Goal: Task Accomplishment & Management: Use online tool/utility

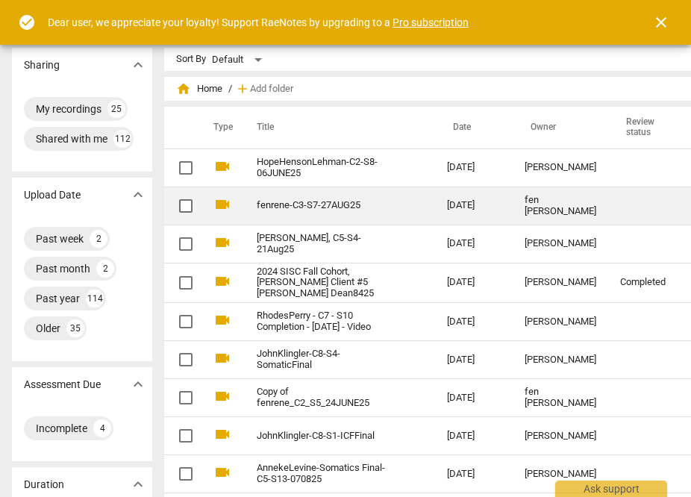
click at [411, 218] on td "fenrene-C3-S7-27AUG25" at bounding box center [337, 206] width 196 height 38
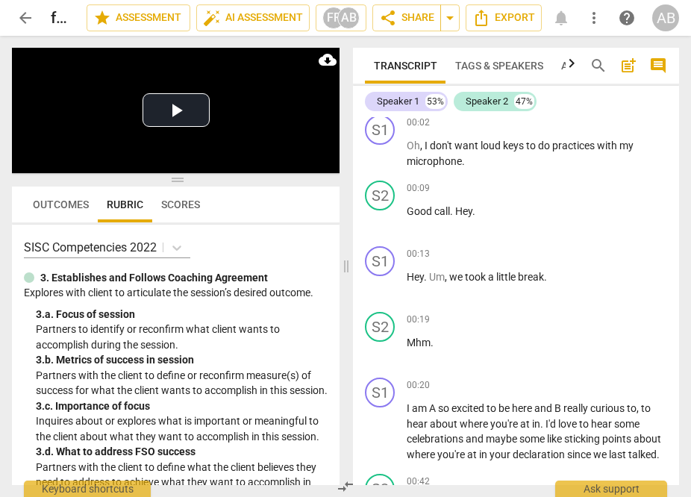
scroll to position [696, 0]
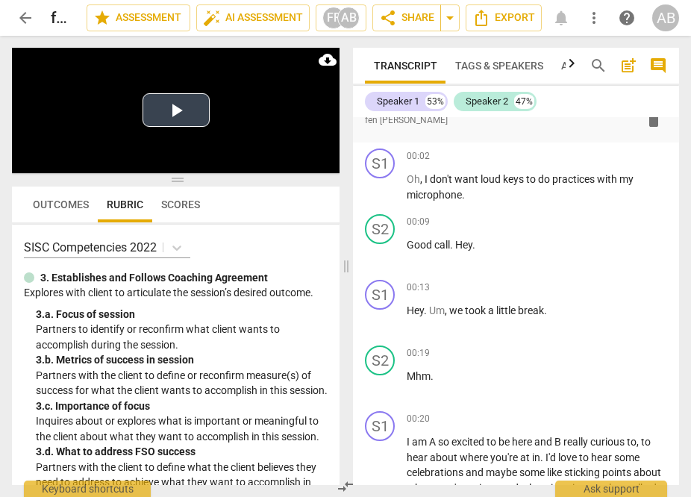
click at [172, 108] on button "Play Video" at bounding box center [176, 110] width 67 height 34
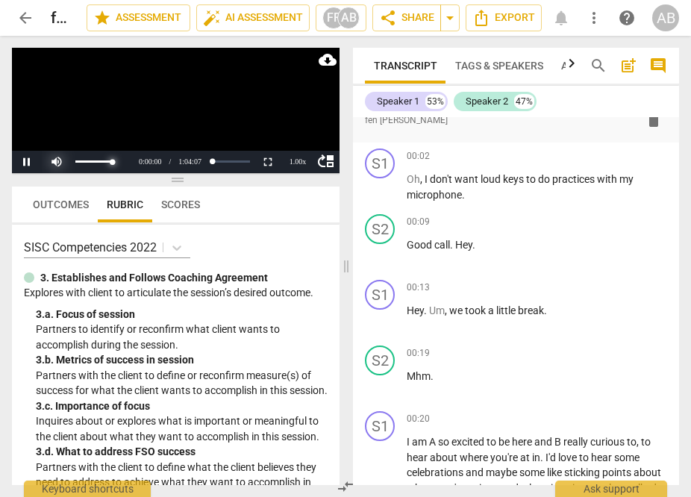
click at [53, 163] on div at bounding box center [87, 162] width 90 height 22
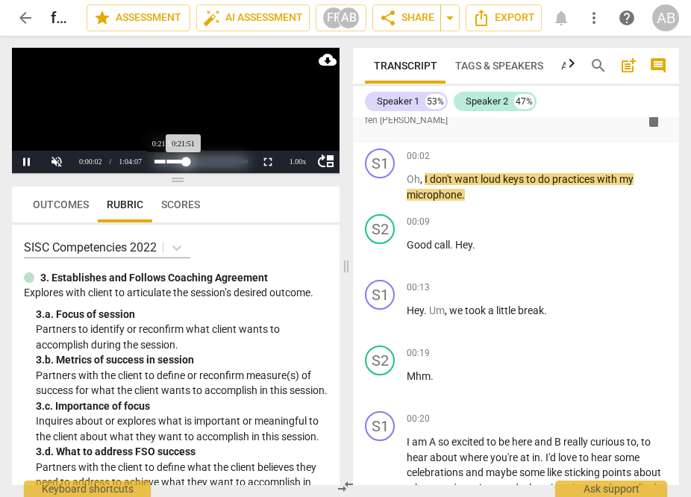
click at [226, 161] on div "Loaded : 0% Progress : 34.09%" at bounding box center [201, 162] width 93 height 4
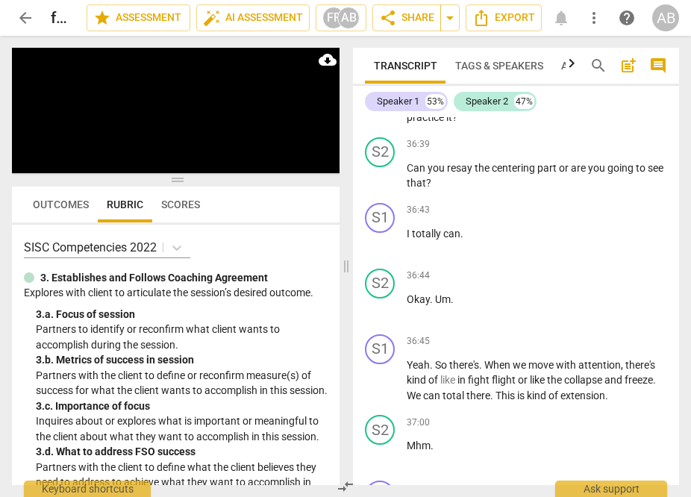
scroll to position [17342, 0]
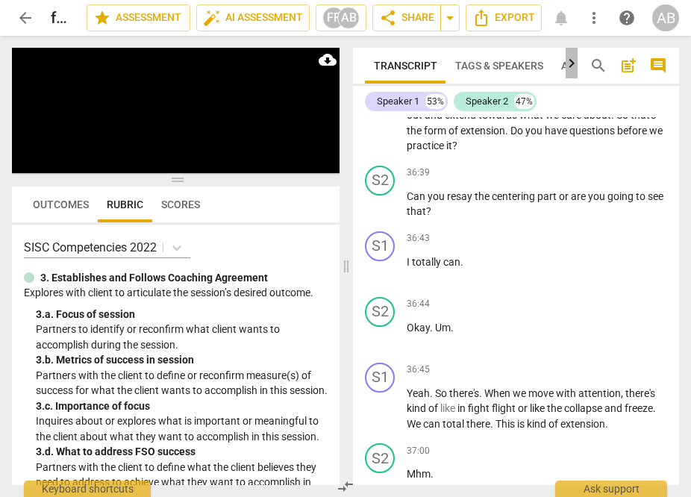
click at [574, 61] on icon "button" at bounding box center [572, 64] width 18 height 18
click at [534, 61] on span "Analytics" at bounding box center [530, 66] width 55 height 12
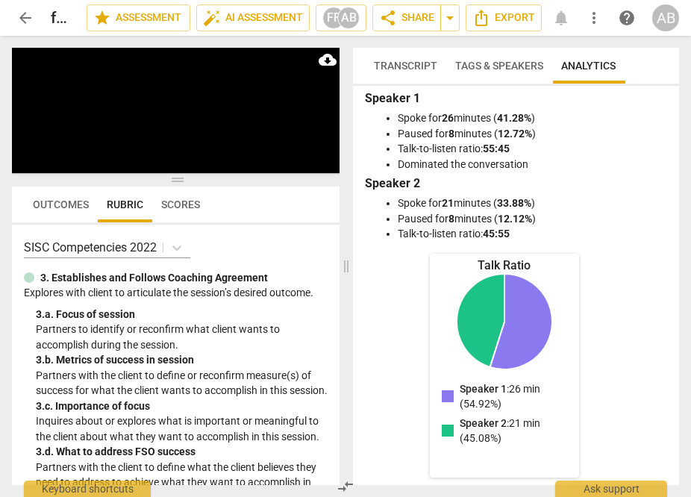
scroll to position [12, 0]
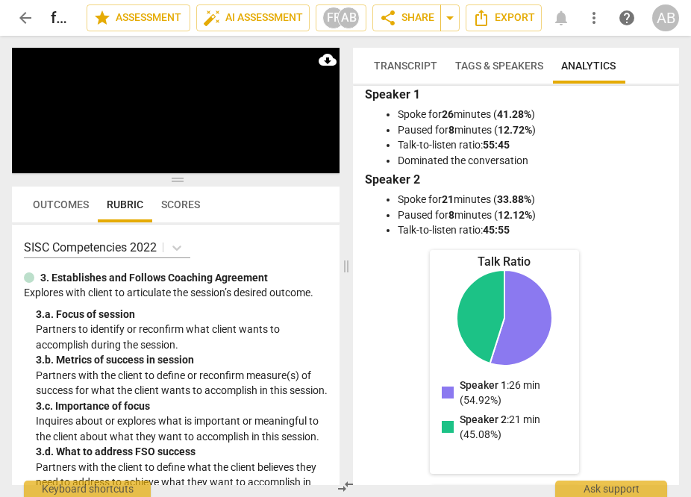
click at [402, 72] on span "Transcript" at bounding box center [405, 65] width 81 height 21
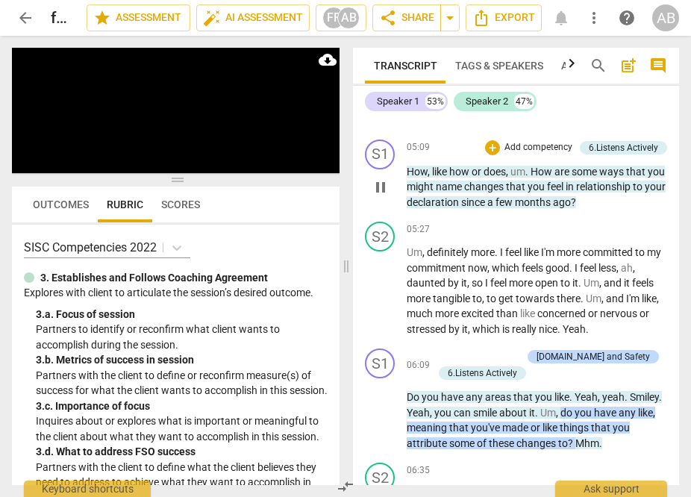
scroll to position [25124, 0]
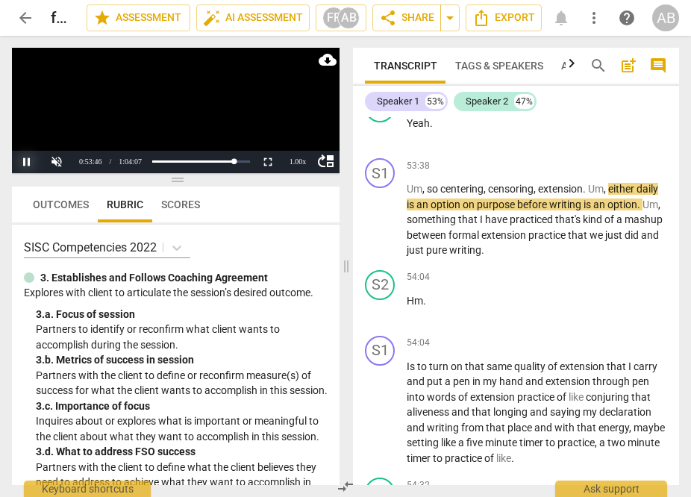
click at [27, 163] on button "Pause" at bounding box center [27, 162] width 30 height 22
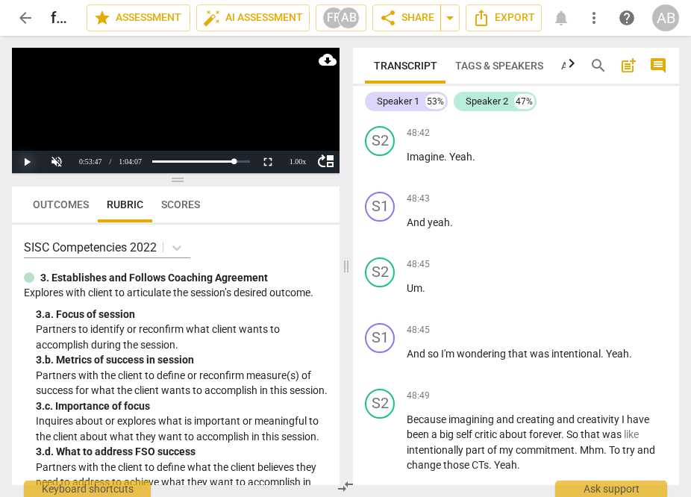
scroll to position [22871, 0]
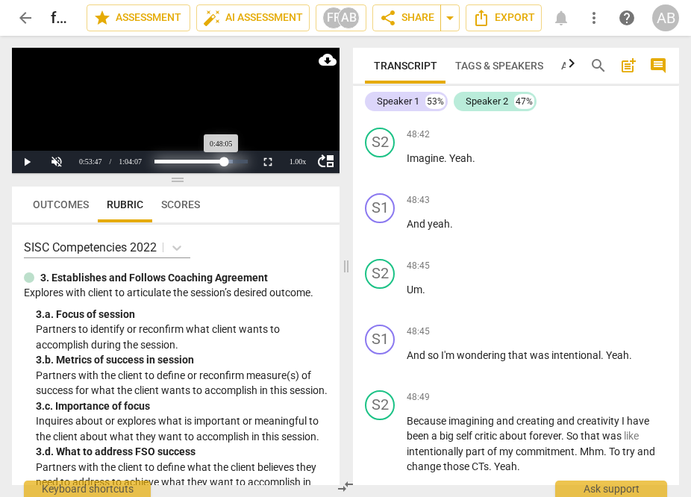
drag, startPoint x: 233, startPoint y: 160, endPoint x: 224, endPoint y: 161, distance: 9.1
click at [224, 161] on div "Progress : 75.00%" at bounding box center [189, 162] width 69 height 4
click at [31, 162] on button "Play" at bounding box center [27, 162] width 30 height 22
click at [57, 160] on div at bounding box center [87, 162] width 90 height 22
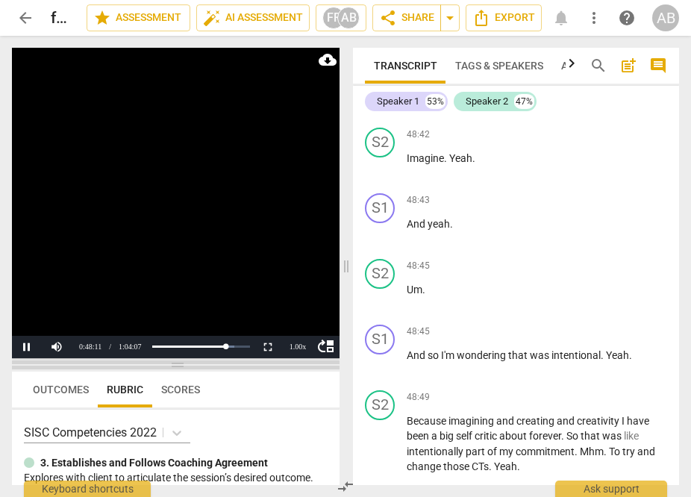
drag, startPoint x: 181, startPoint y: 181, endPoint x: 187, endPoint y: 365, distance: 183.8
click at [187, 365] on span at bounding box center [176, 365] width 328 height 9
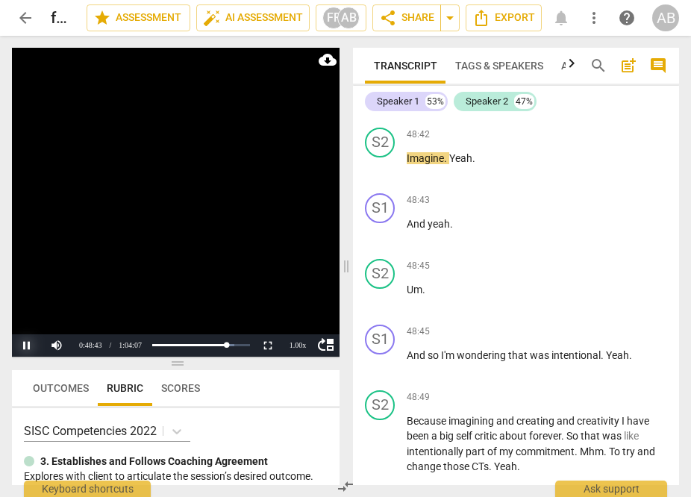
click at [25, 341] on button "Pause" at bounding box center [27, 346] width 30 height 22
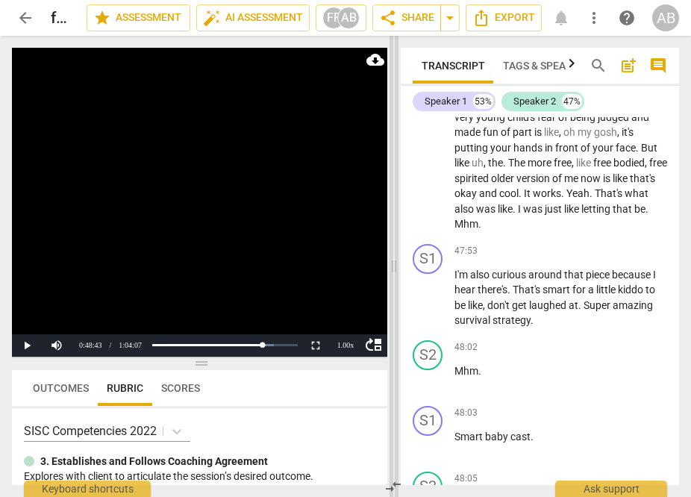
scroll to position [25349, 0]
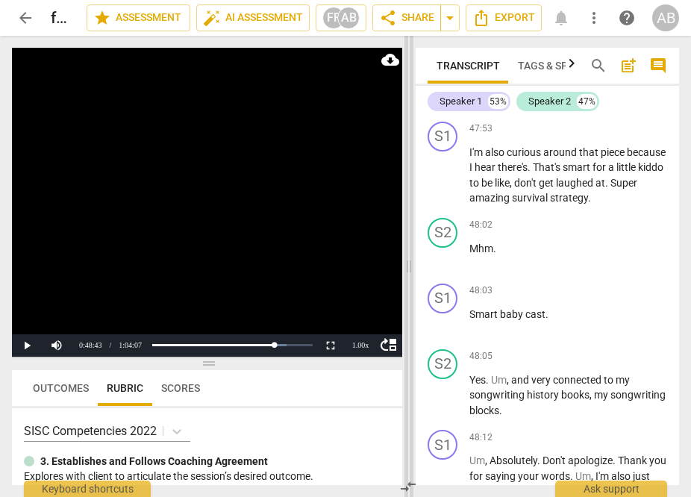
drag, startPoint x: 345, startPoint y: 267, endPoint x: 408, endPoint y: 256, distance: 63.6
click at [408, 256] on span at bounding box center [409, 266] width 9 height 461
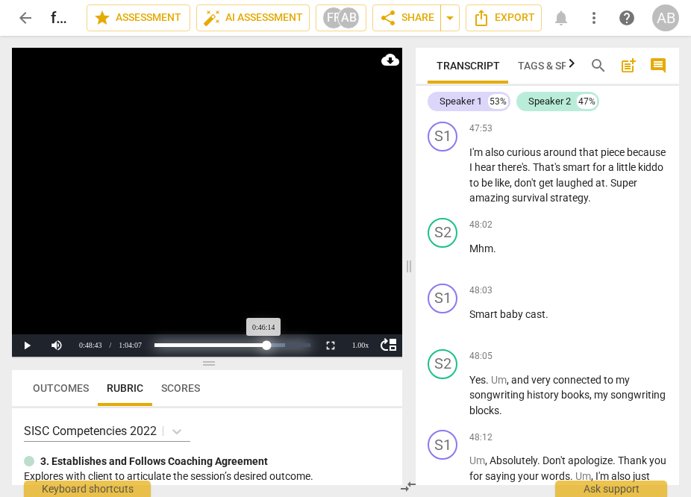
click at [267, 346] on div "Progress : 72.12%" at bounding box center [211, 346] width 112 height 4
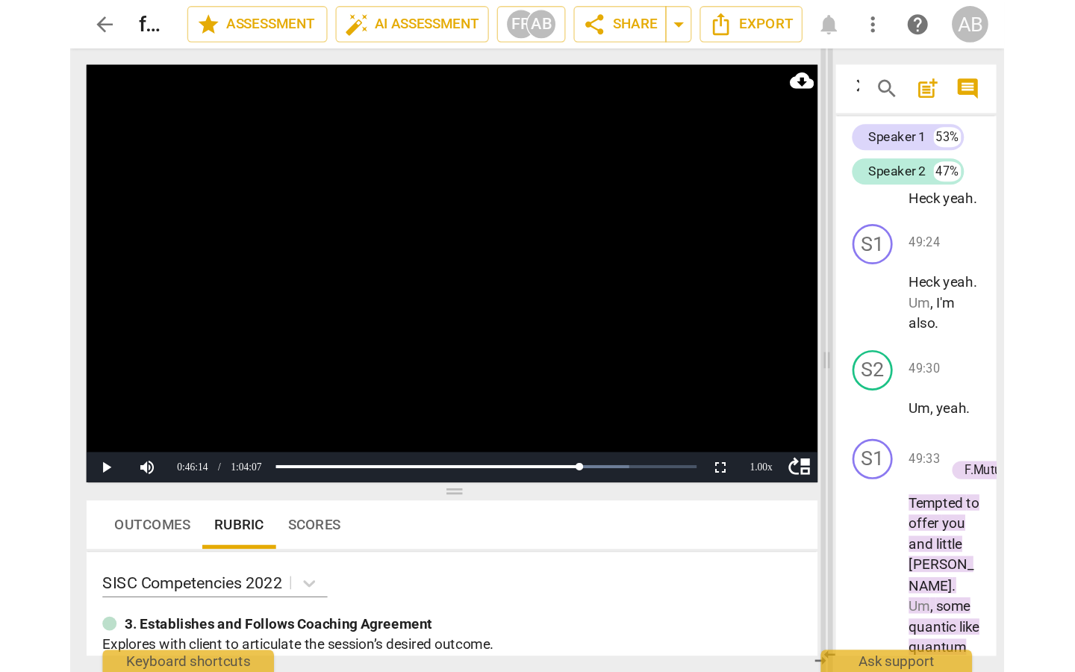
scroll to position [72314, 0]
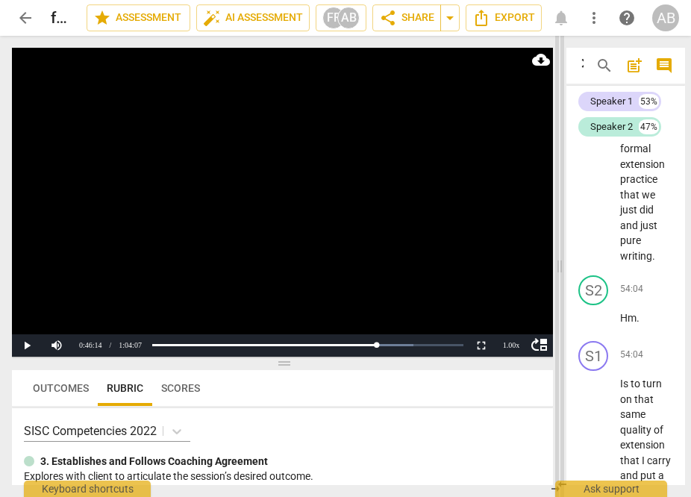
drag, startPoint x: 409, startPoint y: 264, endPoint x: 565, endPoint y: 255, distance: 156.3
click at [565, 255] on span at bounding box center [560, 266] width 9 height 461
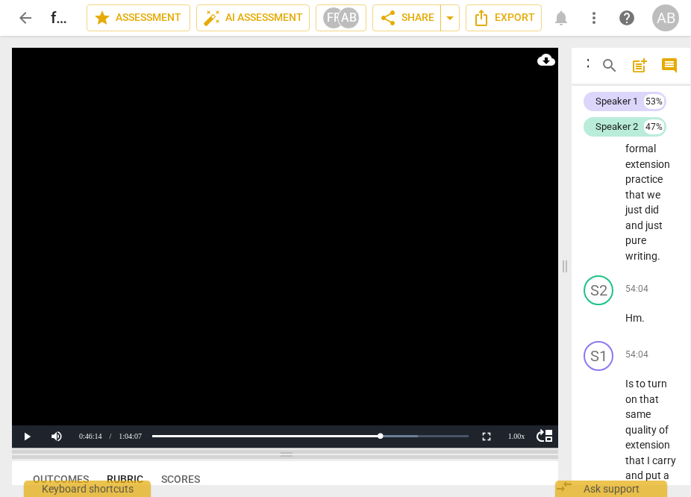
drag, startPoint x: 290, startPoint y: 365, endPoint x: 287, endPoint y: 456, distance: 91.2
click at [287, 456] on span at bounding box center [285, 454] width 547 height 9
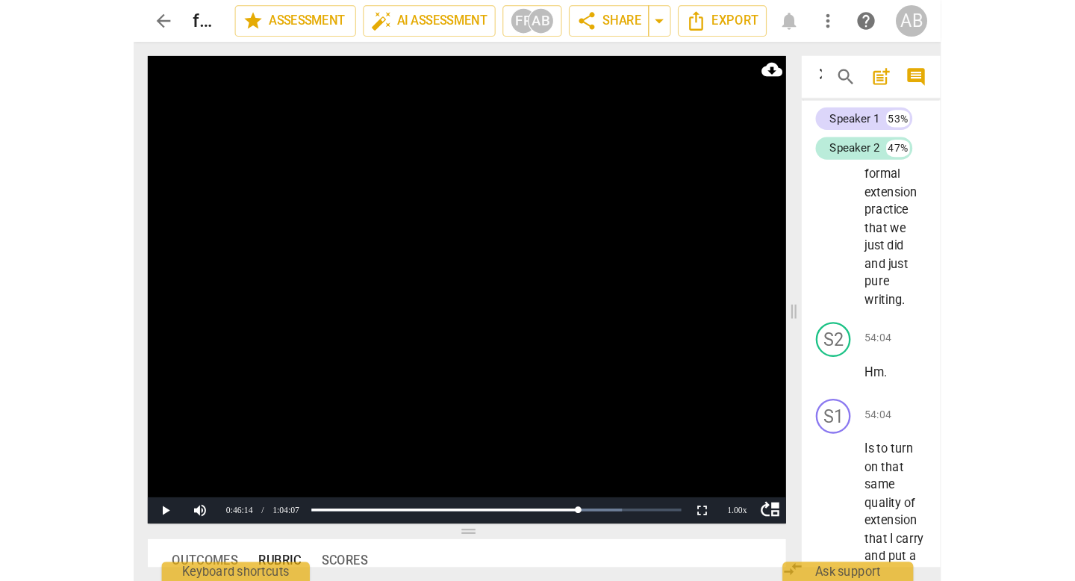
scroll to position [19215, 0]
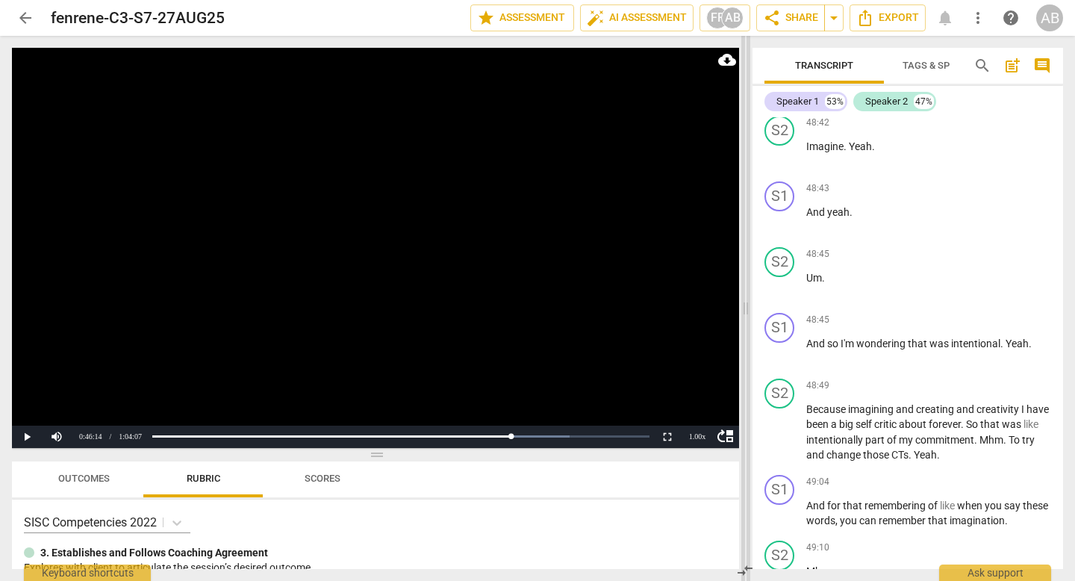
drag, startPoint x: 565, startPoint y: 301, endPoint x: 781, endPoint y: 314, distance: 216.2
click at [691, 314] on span at bounding box center [746, 308] width 9 height 545
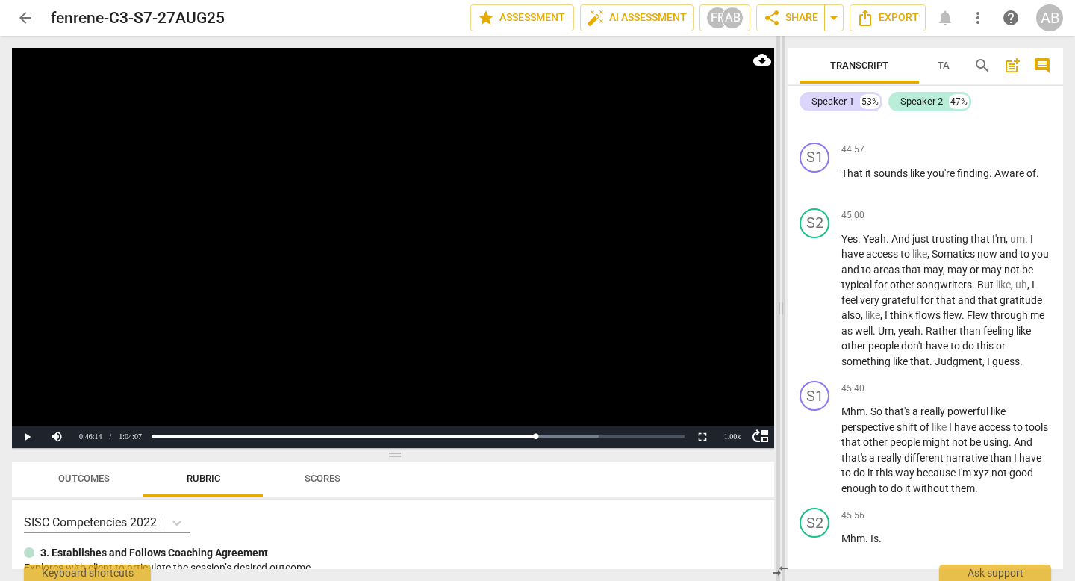
scroll to position [24561, 0]
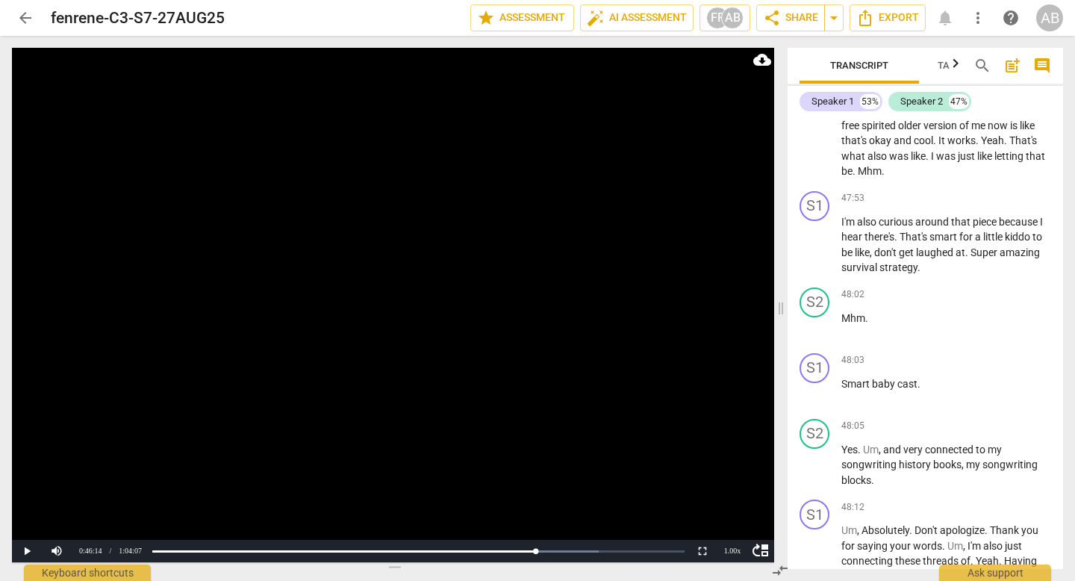
drag, startPoint x: 393, startPoint y: 452, endPoint x: 387, endPoint y: 580, distance: 128.6
click at [387, 497] on div "Play Video move_up Play Current Time 0:46:14 / Duration Time 1:04:07 Loaded : 0…" at bounding box center [390, 308] width 780 height 545
click at [27, 497] on button "Play" at bounding box center [27, 551] width 30 height 22
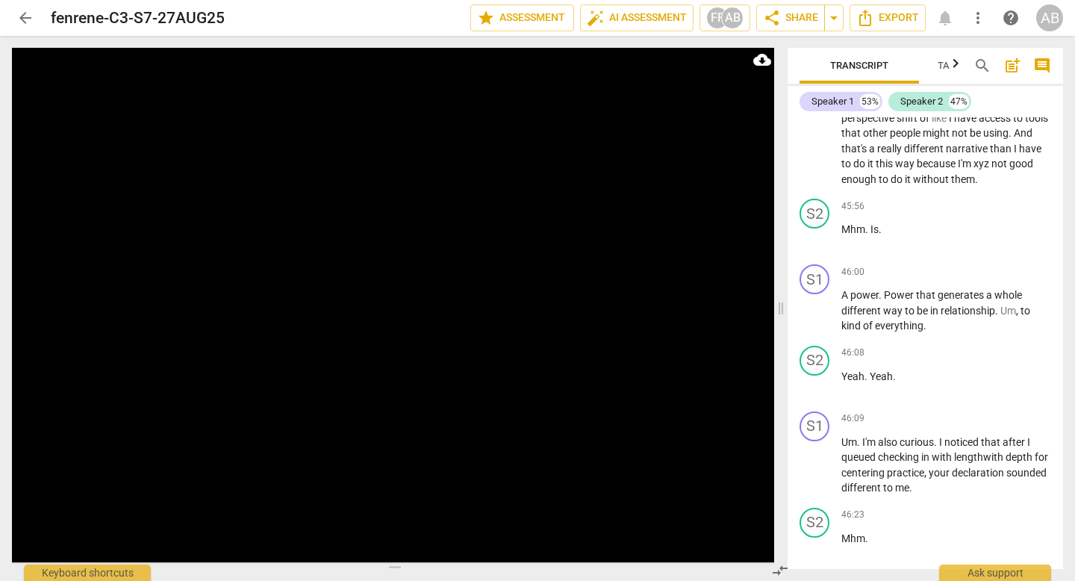
scroll to position [24882, 0]
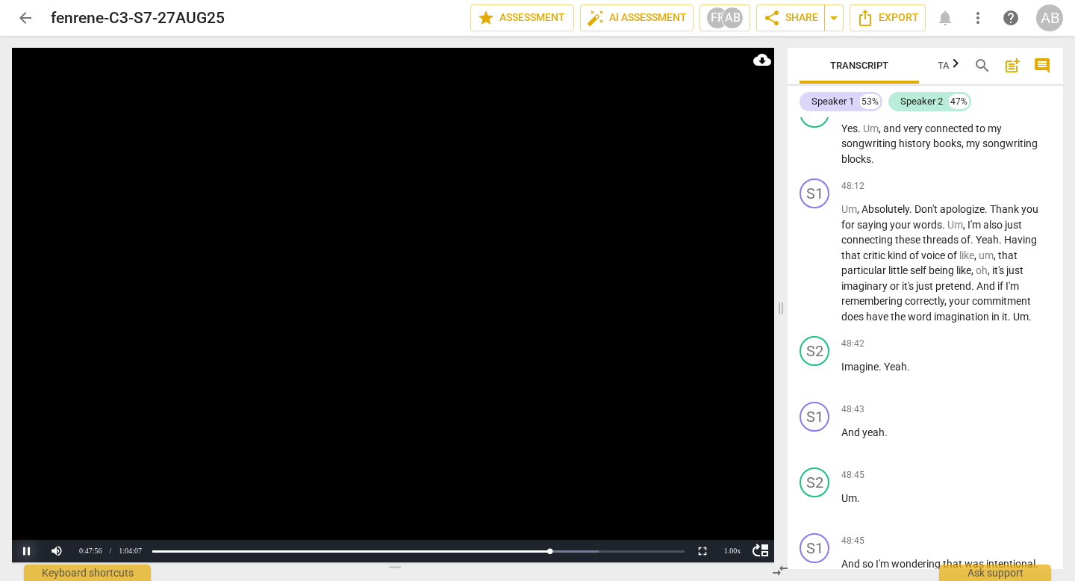
click at [25, 497] on button "Pause" at bounding box center [27, 551] width 30 height 22
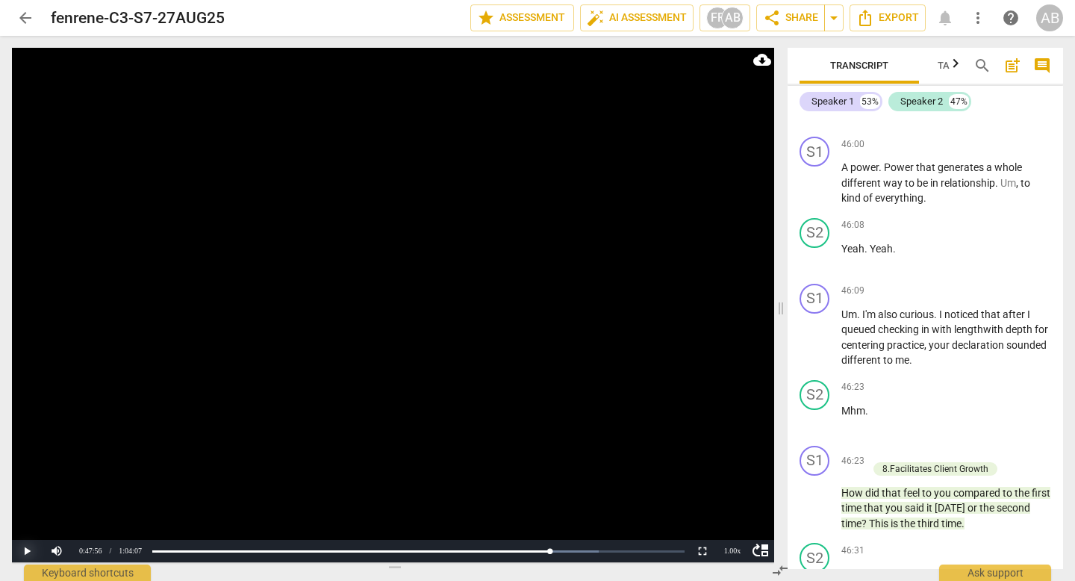
scroll to position [23918, 0]
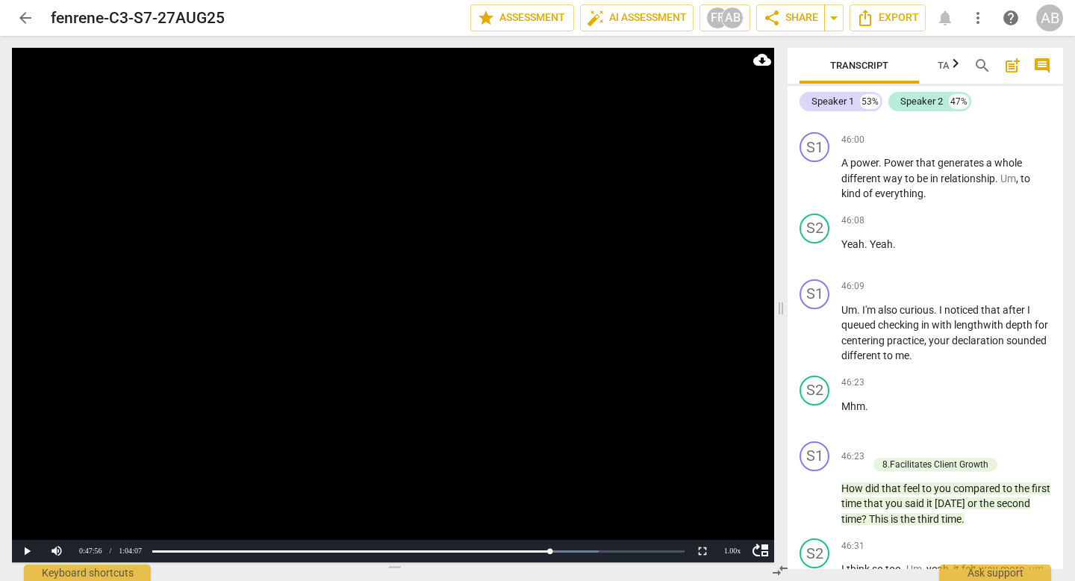
drag, startPoint x: 933, startPoint y: 377, endPoint x: 1025, endPoint y: 378, distance: 91.9
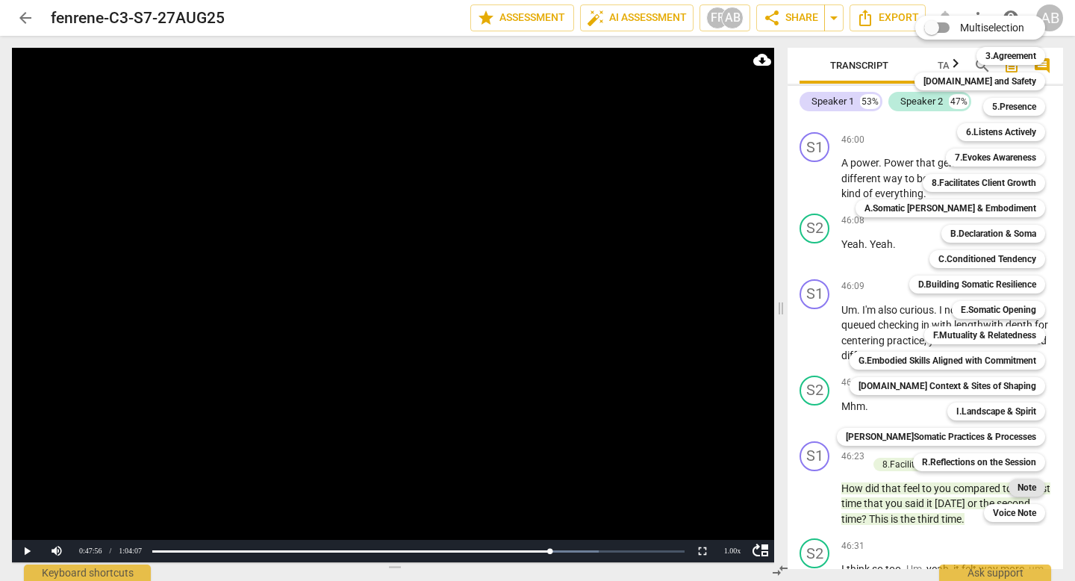
click at [691, 489] on b "Note" at bounding box center [1027, 488] width 19 height 18
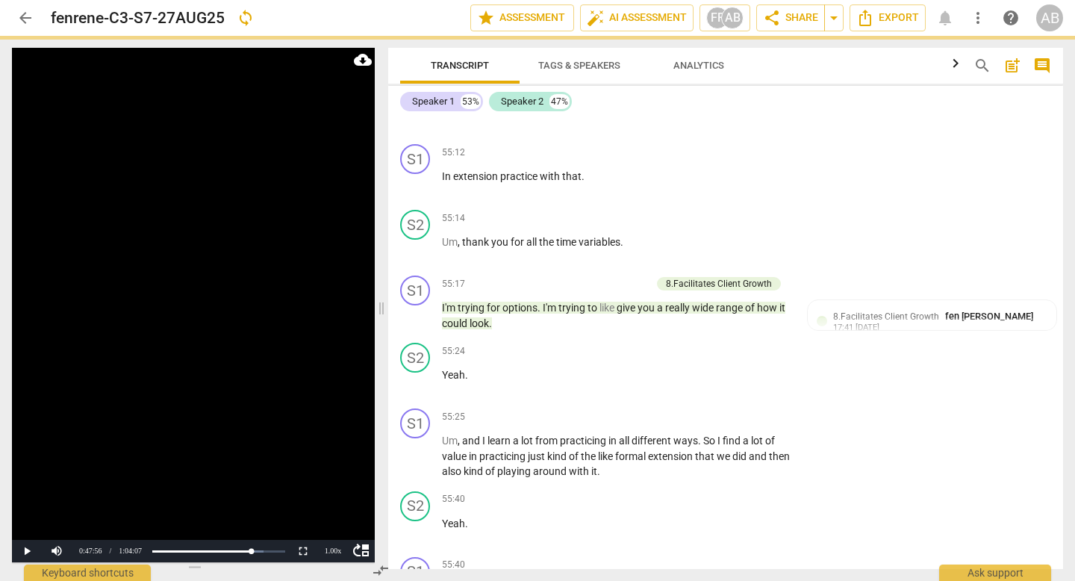
scroll to position [19615, 0]
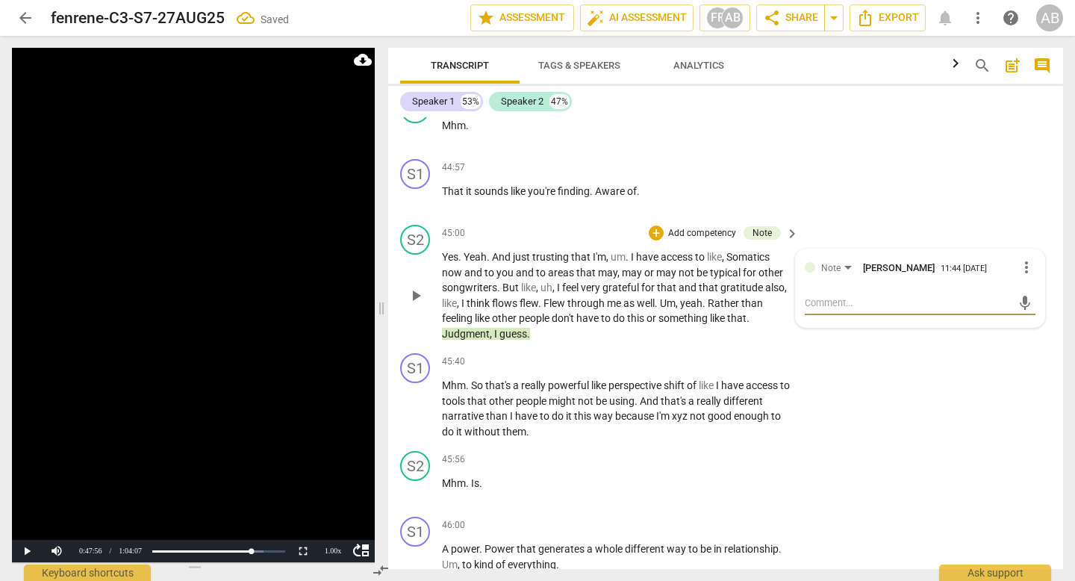
click at [691, 299] on div "mic" at bounding box center [920, 303] width 231 height 24
click at [691, 309] on textarea at bounding box center [908, 303] width 207 height 14
type textarea "T"
type textarea "Th"
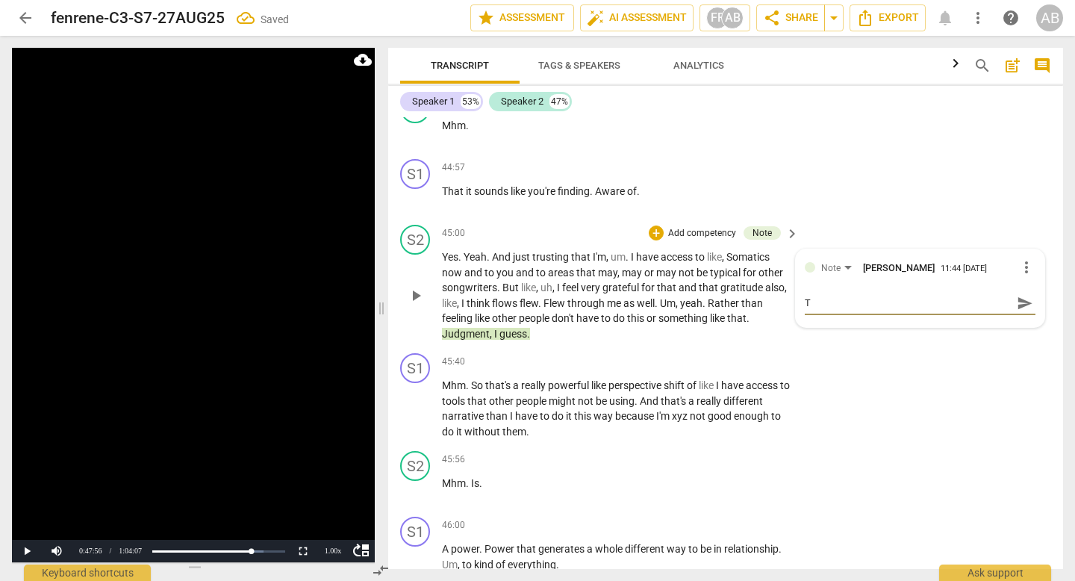
type textarea "Th"
type textarea "Thi"
type textarea "This"
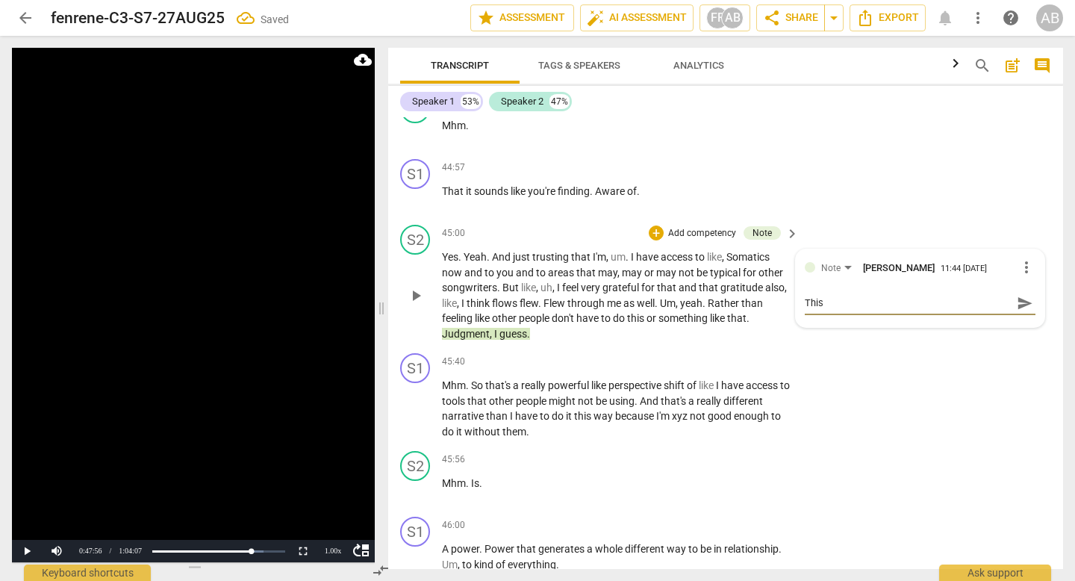
type textarea "This i"
type textarea "This is"
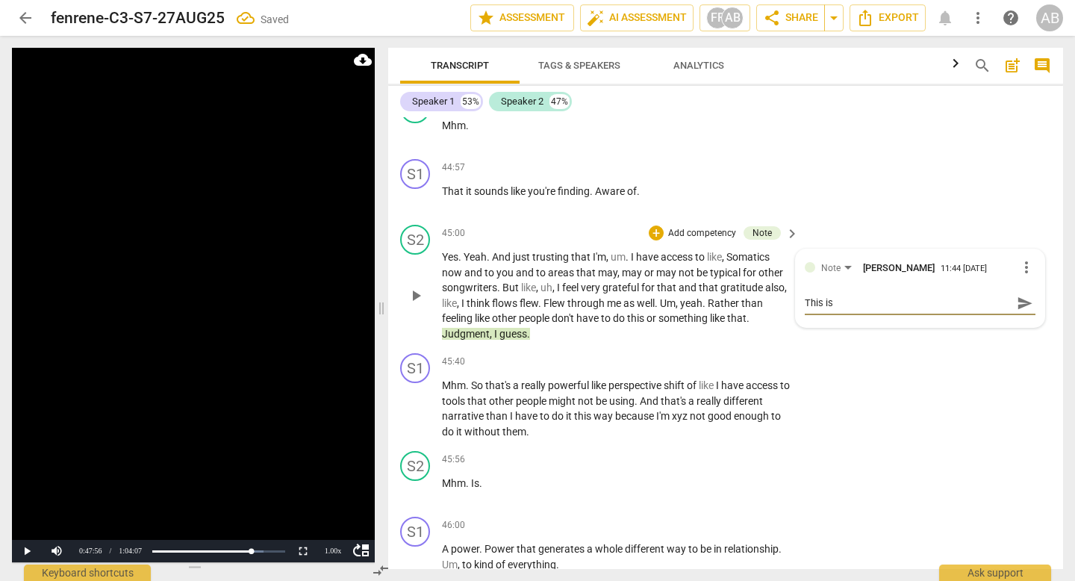
type textarea "This is"
type textarea "This is a"
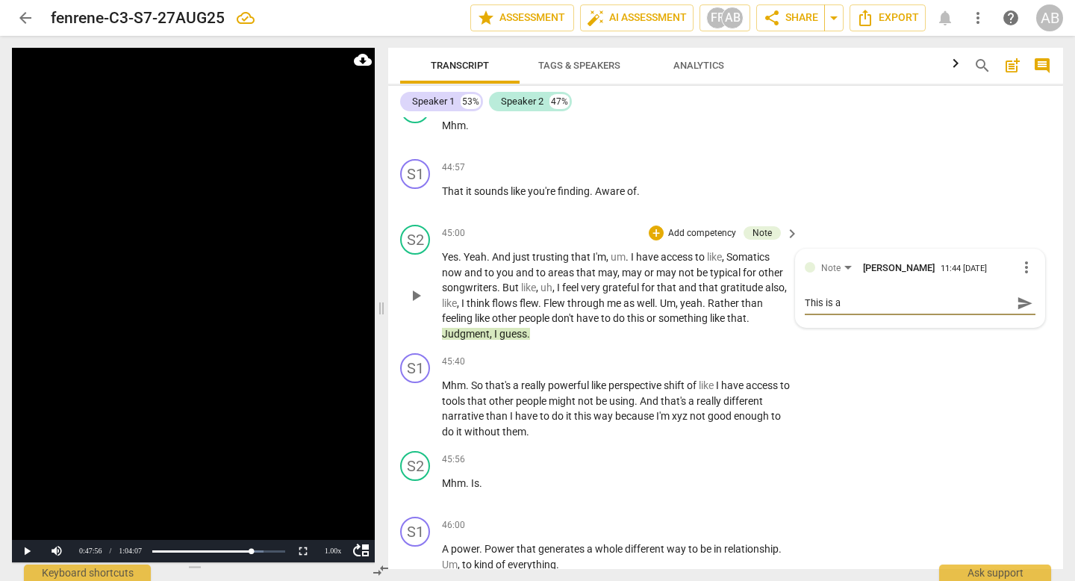
type textarea "This is a p"
type textarea "This is a pl"
type textarea "This is a pla"
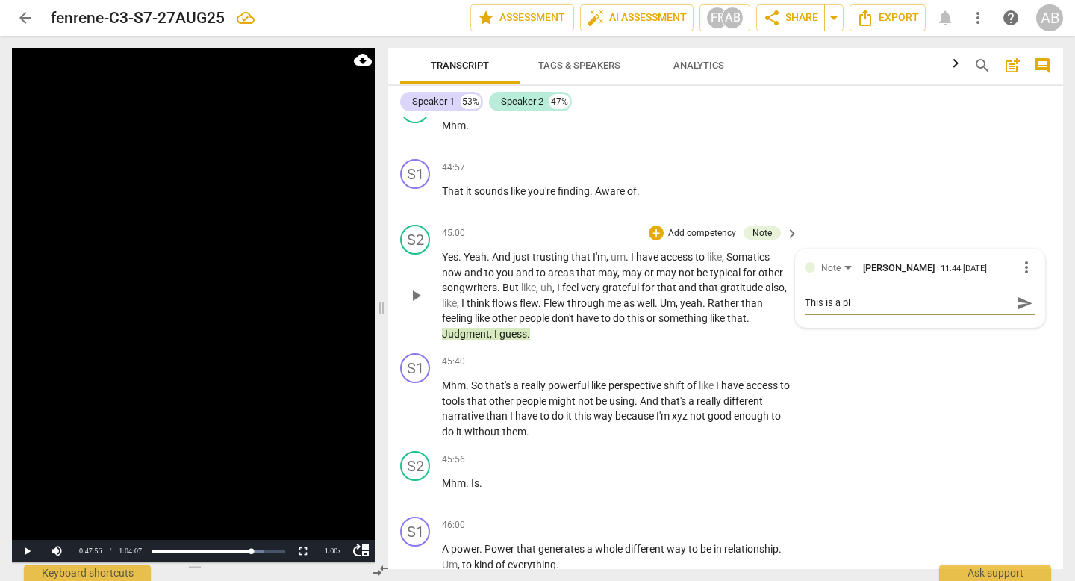
type textarea "This is a pla"
type textarea "This is a plac"
type textarea "This is a place"
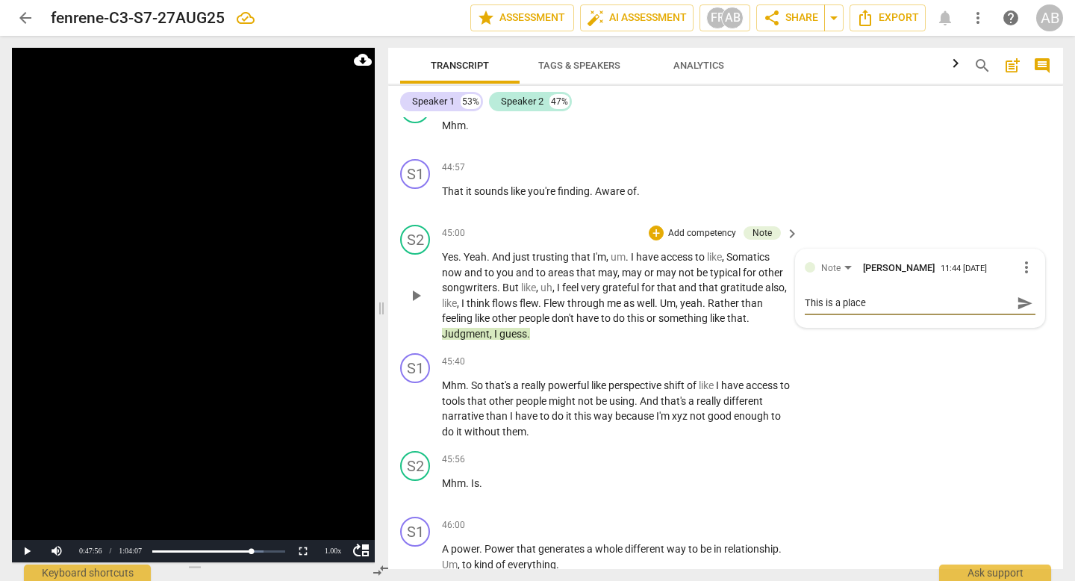
type textarea "This is a place"
type textarea "This is a place t"
type textarea "This is a place to"
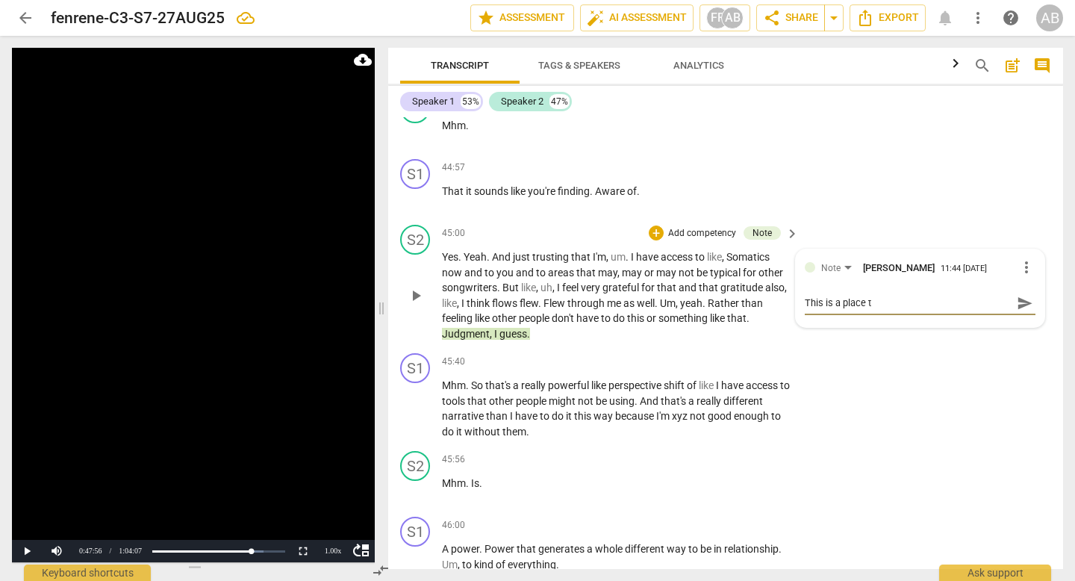
type textarea "This is a place to"
type textarea "This is a place to l"
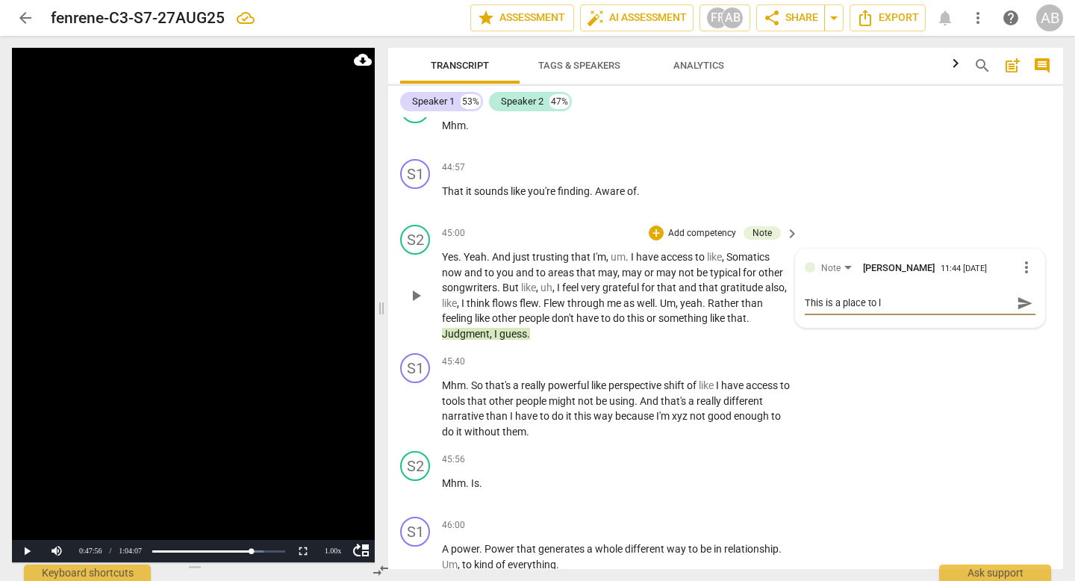
type textarea "This is a place to lo"
type textarea "This is a place to loo"
type textarea "This is a place to look"
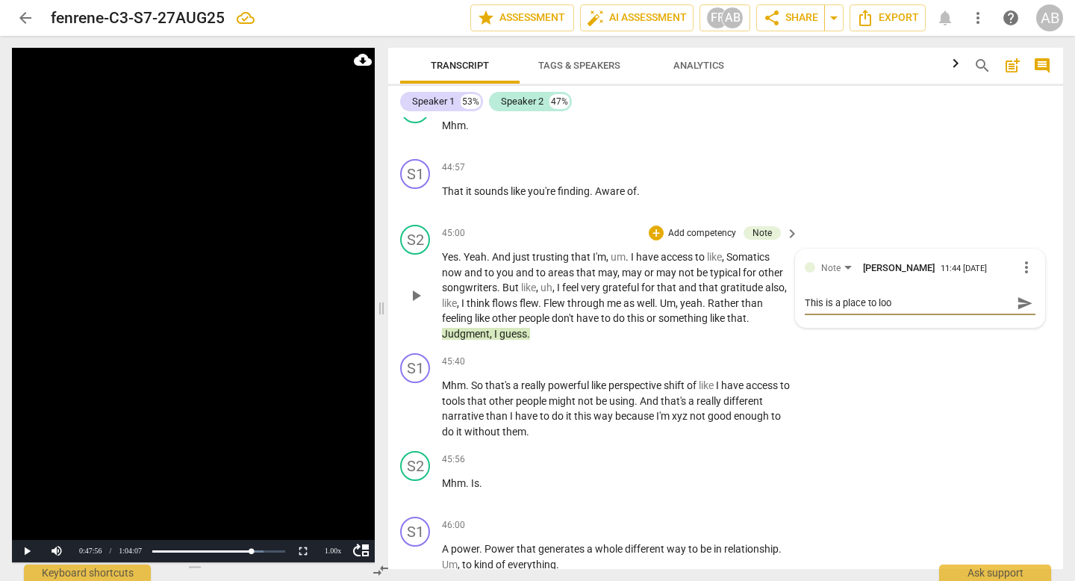
type textarea "This is a place to look"
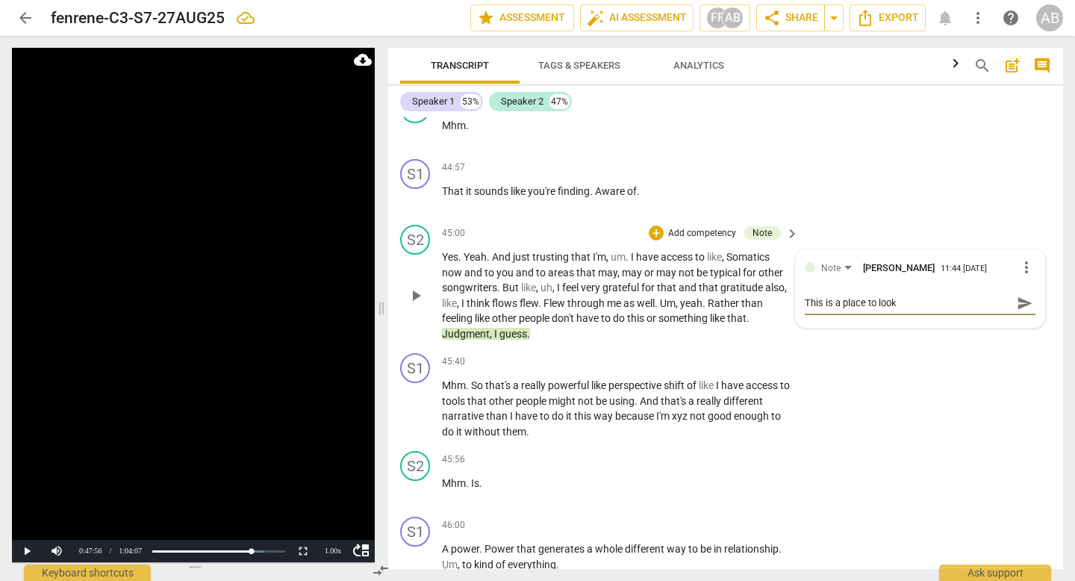
type textarea "This is a place to look"
type textarea "This is a place to look a"
type textarea "This is a place to look as"
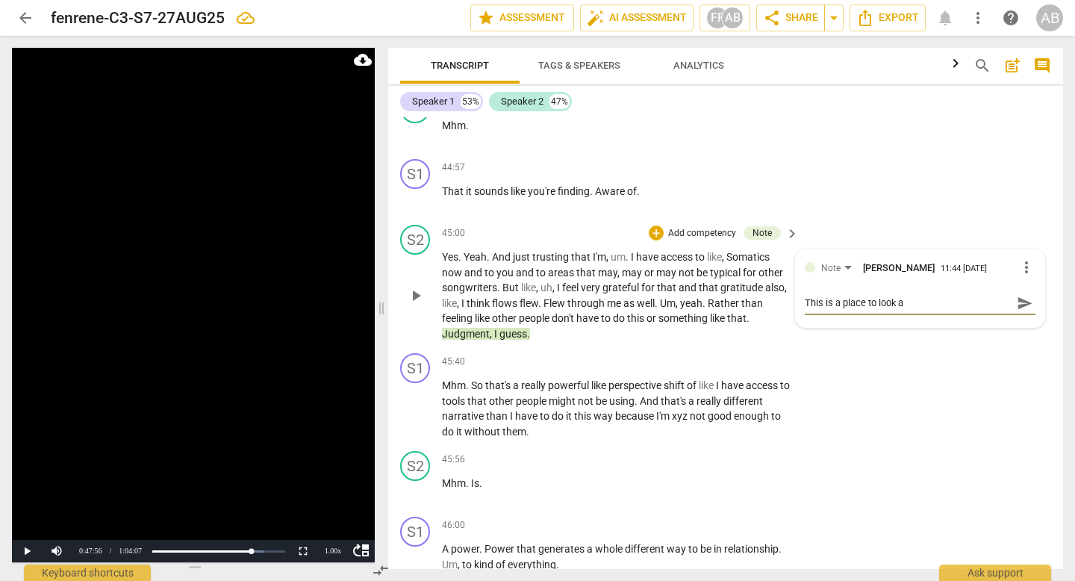
type textarea "This is a place to look as"
type textarea "This is a place to look as a"
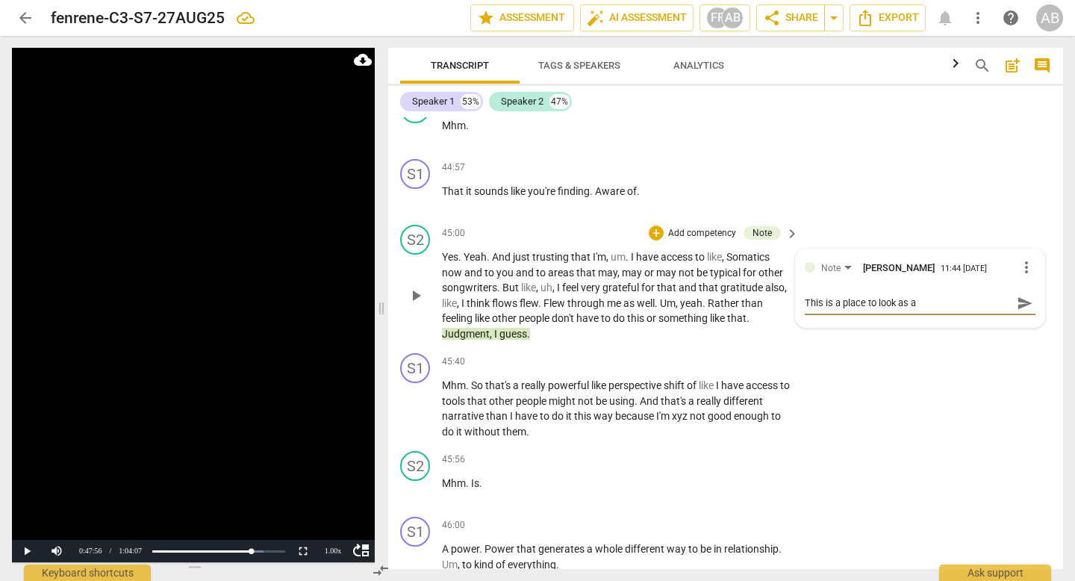
type textarea "This is a place to look as a"
type textarea "This is a place to look as a p"
type textarea "This is a place to look as a po"
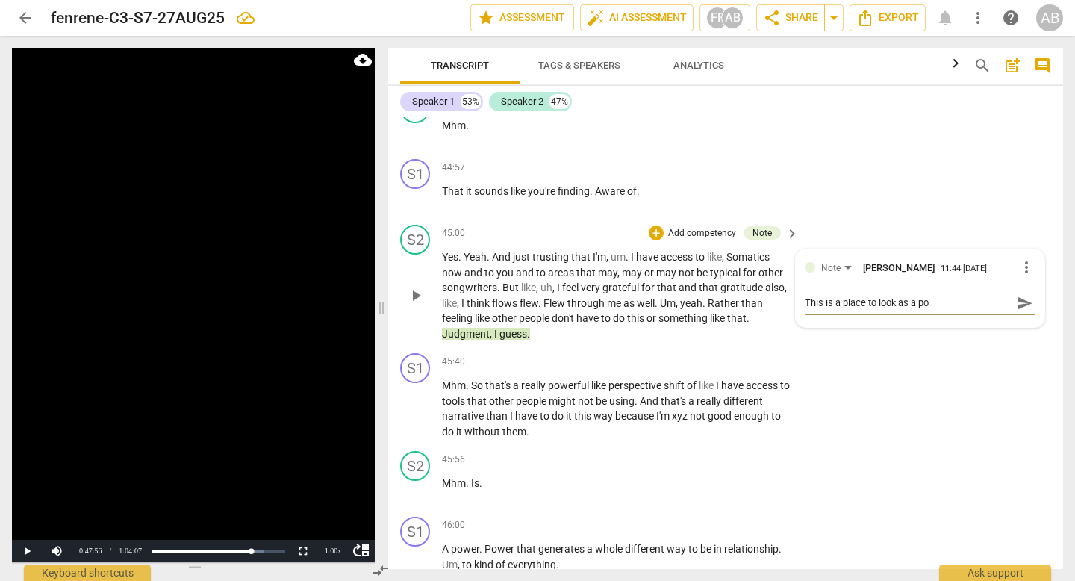
type textarea "This is a place to look as a pos"
type textarea "This is a place to look as a poss"
type textarea "This is a place to look as a possi"
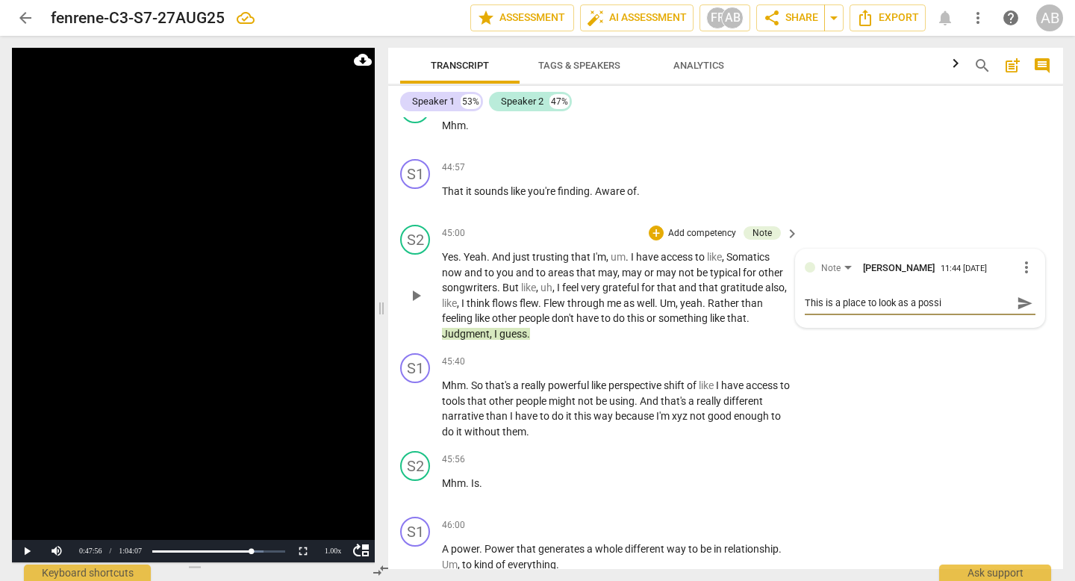
type textarea "This is a place to look as a possib"
type textarea "This is a place to look as a possibi"
type textarea "This is a place to look as a possibil"
type textarea "This is a place to look as a possibili"
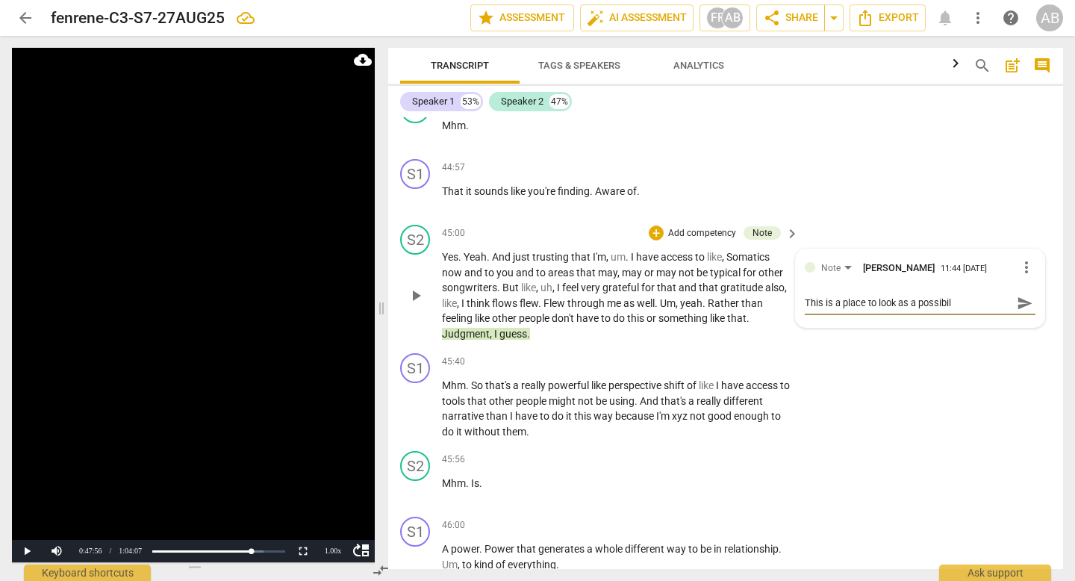
type textarea "This is a place to look as a possibili"
type textarea "This is a place to look as a possibilit"
type textarea "This is a place to look as a possibility"
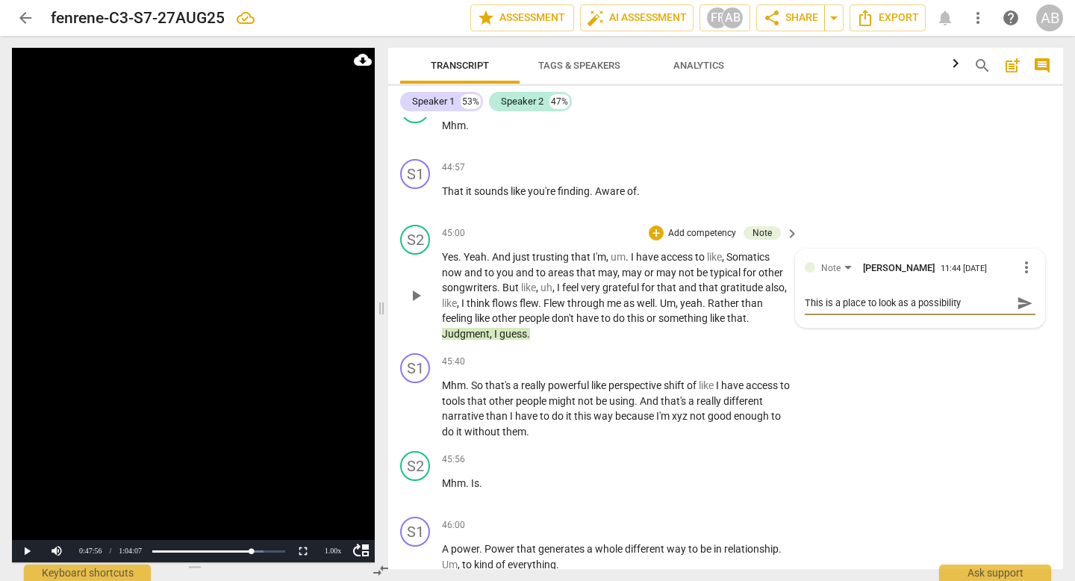
type textarea "This is a place to look as a possibility t"
type textarea "This is a place to look as a possibility to"
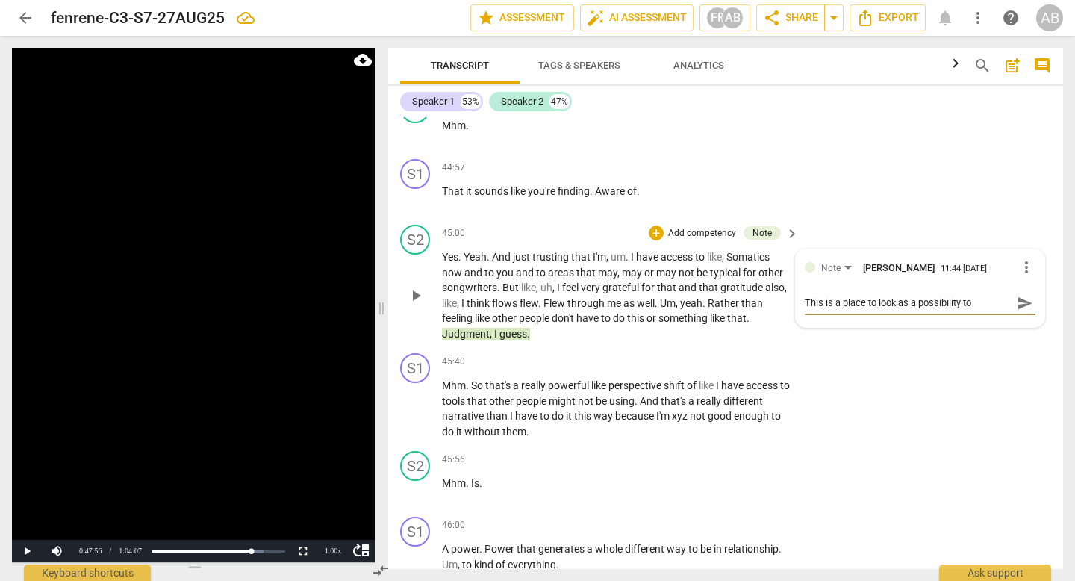
type textarea "This is a place to look as a possibility to m"
type textarea "This is a place to look as a possibility to ma"
type textarea "This is a place to look as a possibility to mak"
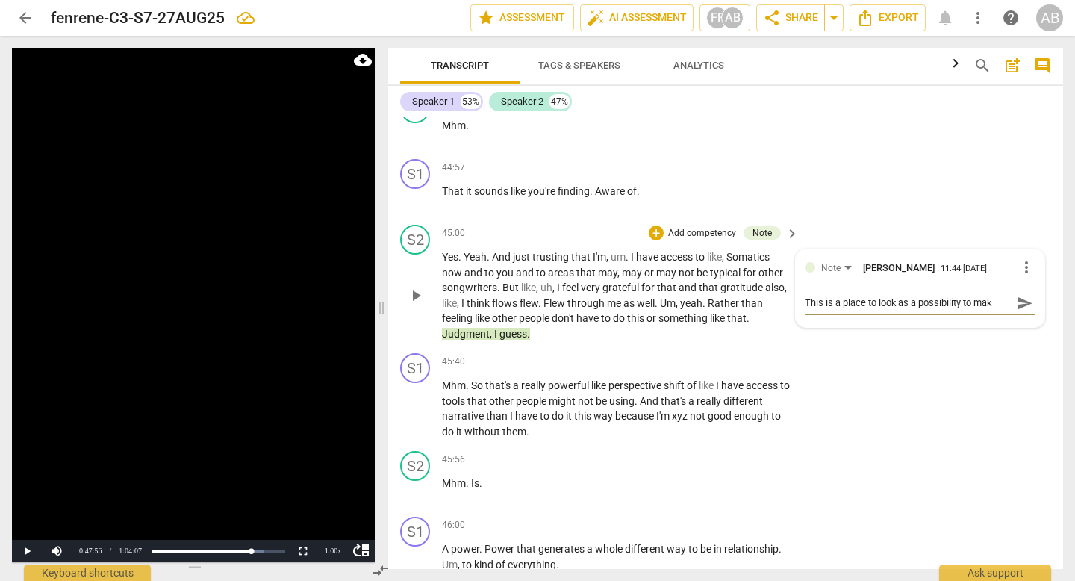
type textarea "This is a place to look as a possibility to make"
type textarea "This is a place to look as a possibility to make t"
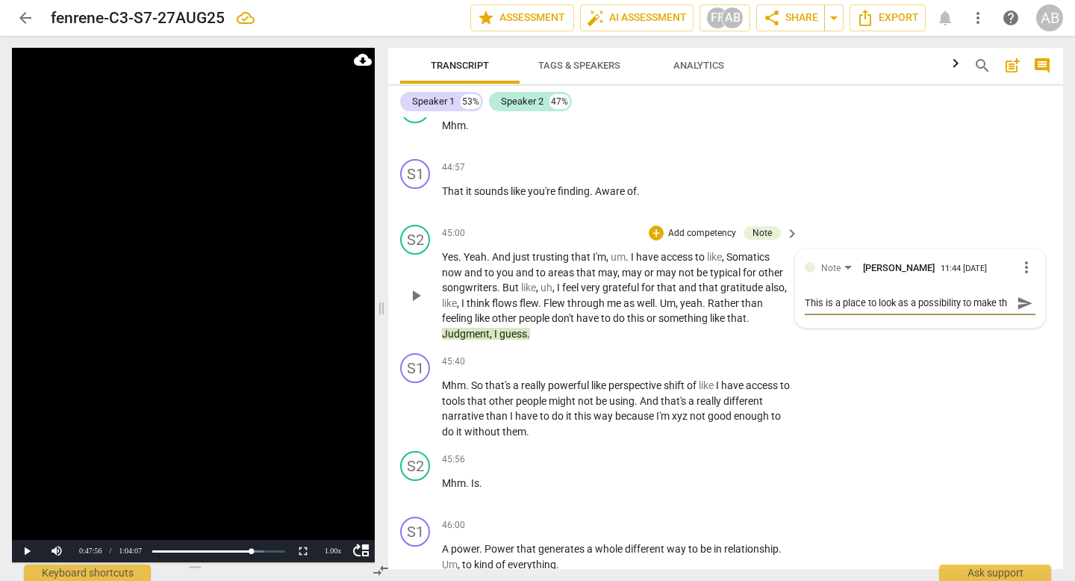
type textarea "This is a place to look as a possibility to make the"
type textarea "This is a place to look as a possibility to make the m"
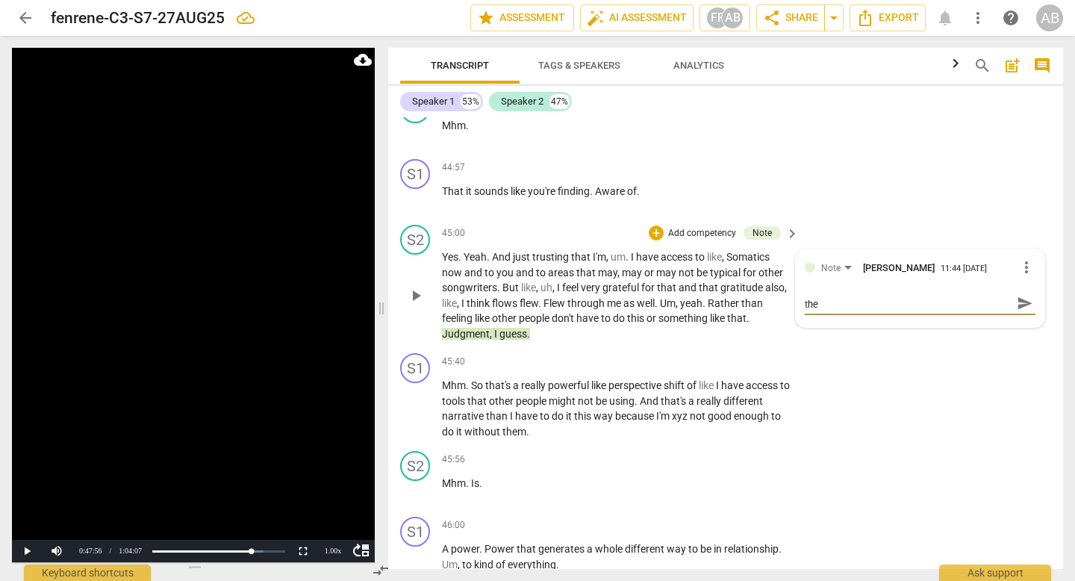
type textarea "This is a place to look as a possibility to make the m"
type textarea "This is a place to look as a possibility to make the mo"
type textarea "This is a place to look as a possibility to make the mov"
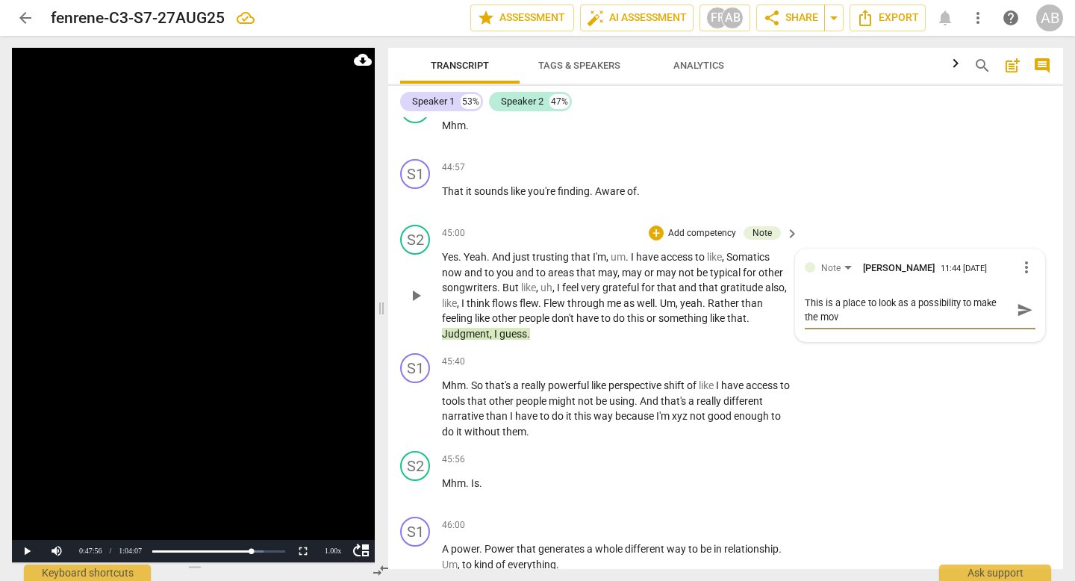
scroll to position [0, 0]
type textarea "This is a place to look as a possibility to make the move"
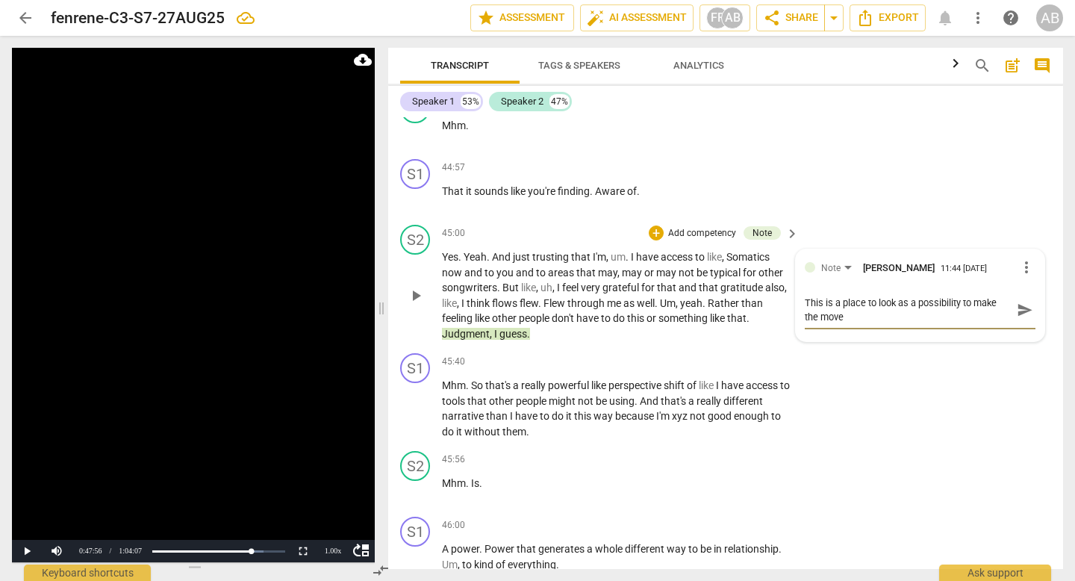
type textarea "This is a place to look as a possibility to make the move y"
type textarea "This is a place to look as a possibility to make the move yo"
type textarea "This is a place to look as a possibility to make the move you"
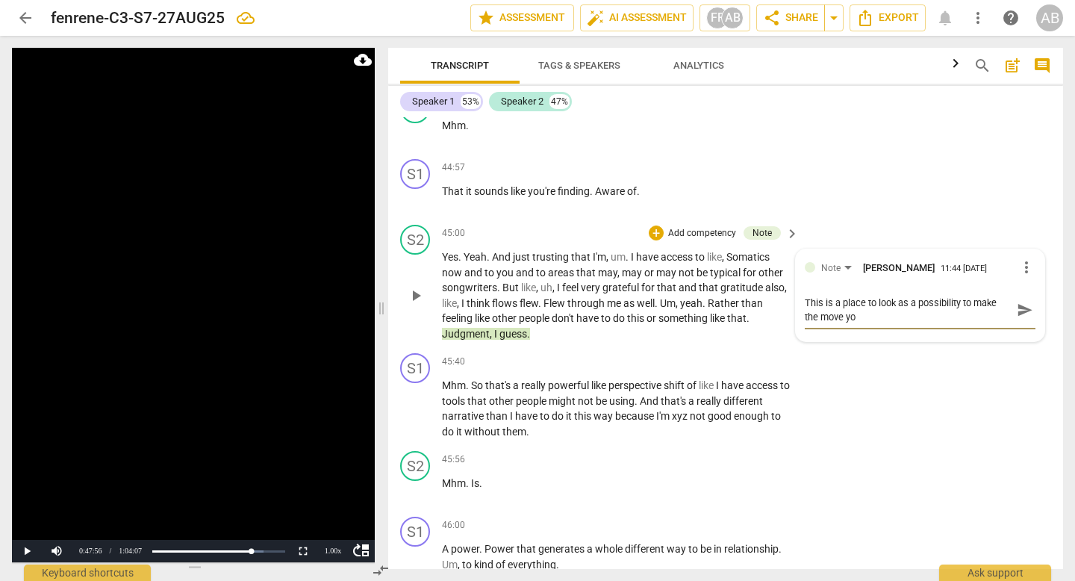
type textarea "This is a place to look as a possibility to make the move you"
type textarea "This is a place to look as a possibility to make the move youʻ"
type textarea "This is a place to look as a possibility to make the move youʻr"
type textarea "This is a place to look as a possibility to make the move youʻre"
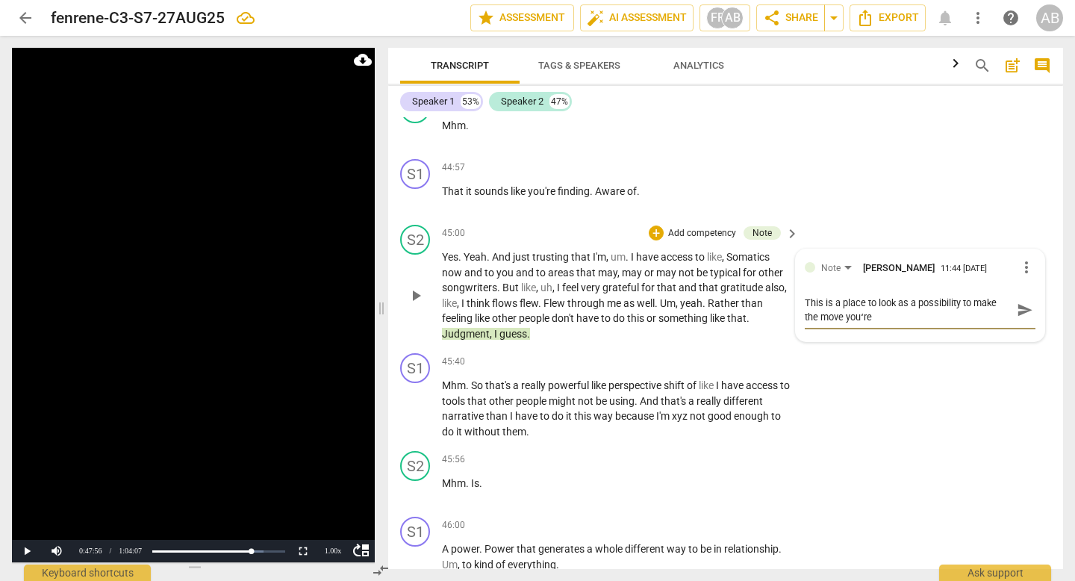
type textarea "This is a place to look as a possibility to make the move youʻre n"
type textarea "This is a place to look as a possibility to make the move youʻre no"
type textarea "This is a place to look as a possibility to make the move youʻre not"
type textarea "This is a place to look as a possibility to make the move youʻre noti"
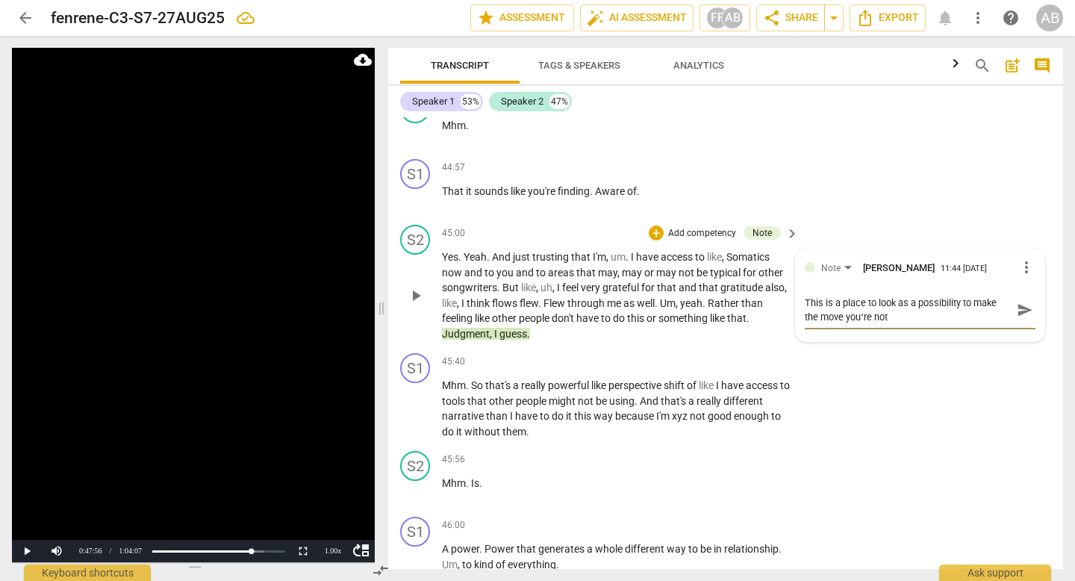
type textarea "This is a place to look as a possibility to make the move youʻre noti"
type textarea "This is a place to look as a possibility to make the move youʻre notic"
type textarea "This is a place to look as a possibility to make the move youʻre notici"
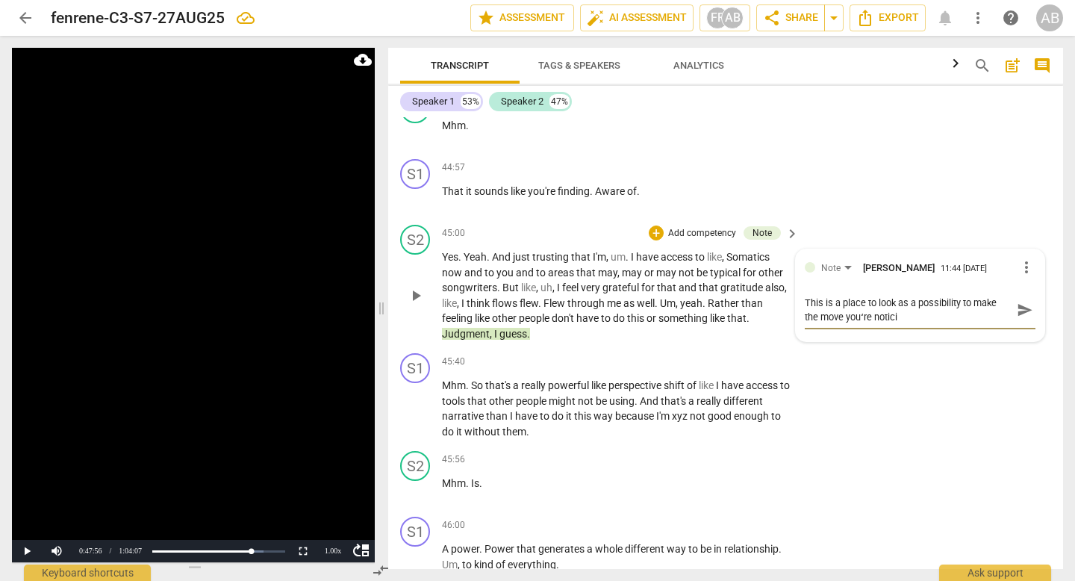
type textarea "This is a place to look as a possibility to make the move youʻre noticin"
type textarea "This is a place to look as a possibility to make the move youʻre noticing"
type textarea "This is a place to look as a possibility to make the move youʻre noticing."
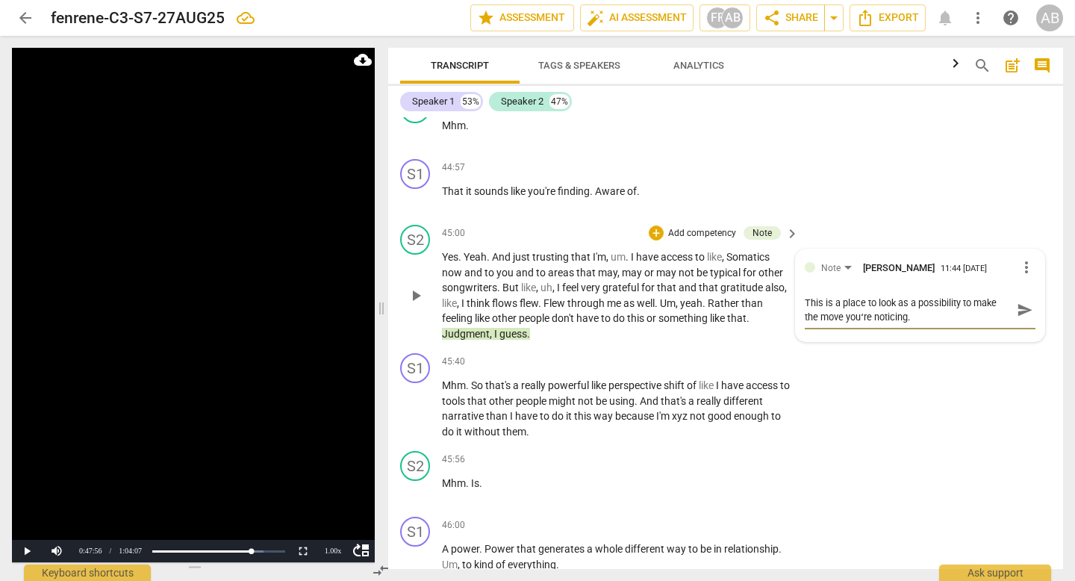
type textarea "This is a place to look as a possibility to make the move youʻre noticing."
type textarea "This is a place to look as a possibility to make the move youʻre noticing"
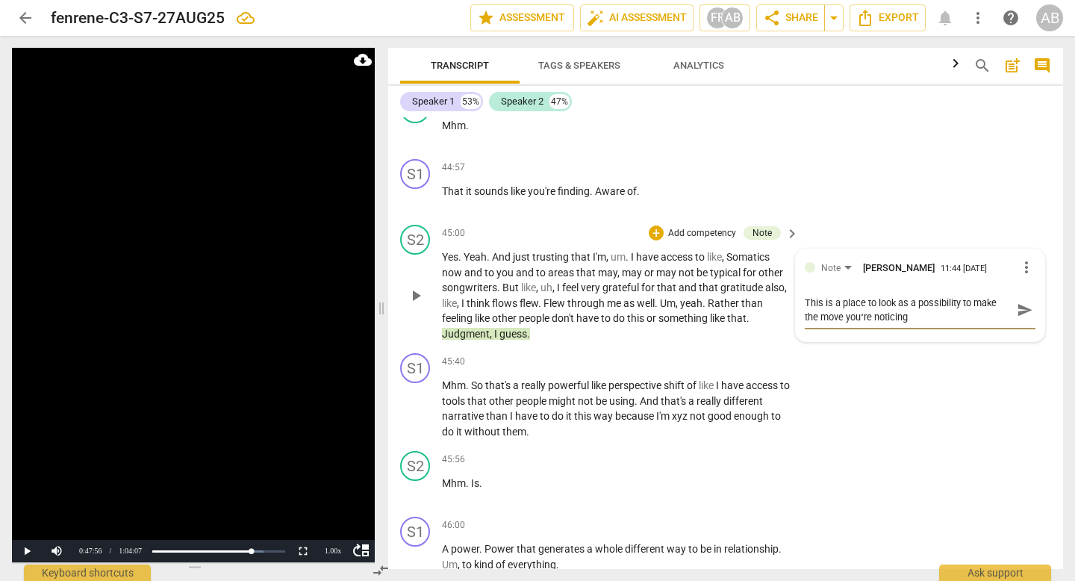
type textarea "This is a place to look as a possibility to make the move youʻre noticin"
type textarea "This is a place to look as a possibility to make the move youʻre notici"
type textarea "This is a place to look as a possibility to make the move youʻre notic"
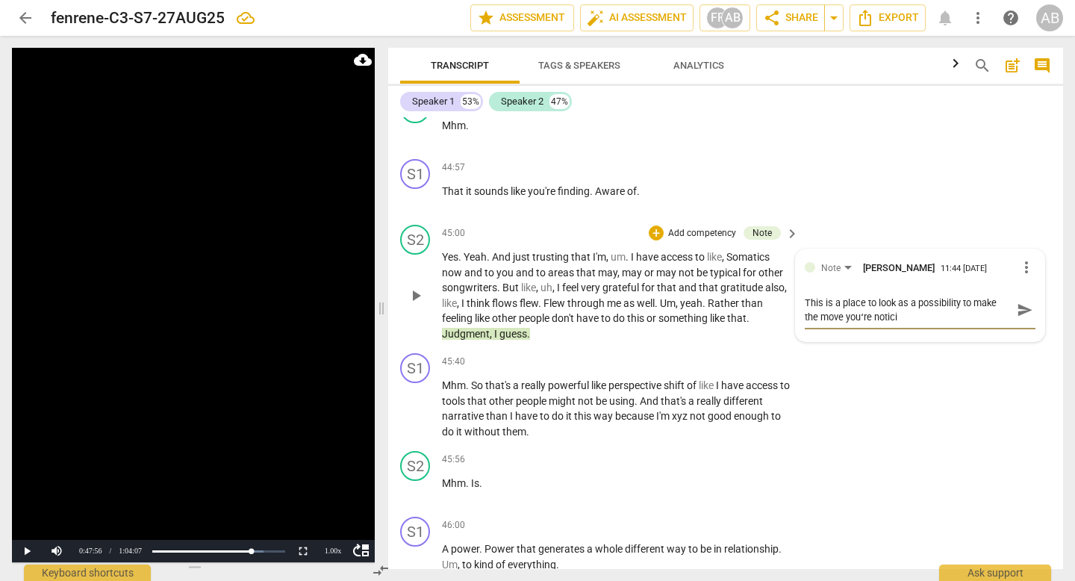
type textarea "This is a place to look as a possibility to make the move youʻre notic"
type textarea "This is a place to look as a possibility to make the move youʻre noti"
type textarea "This is a place to look as a possibility to make the move youʻre not"
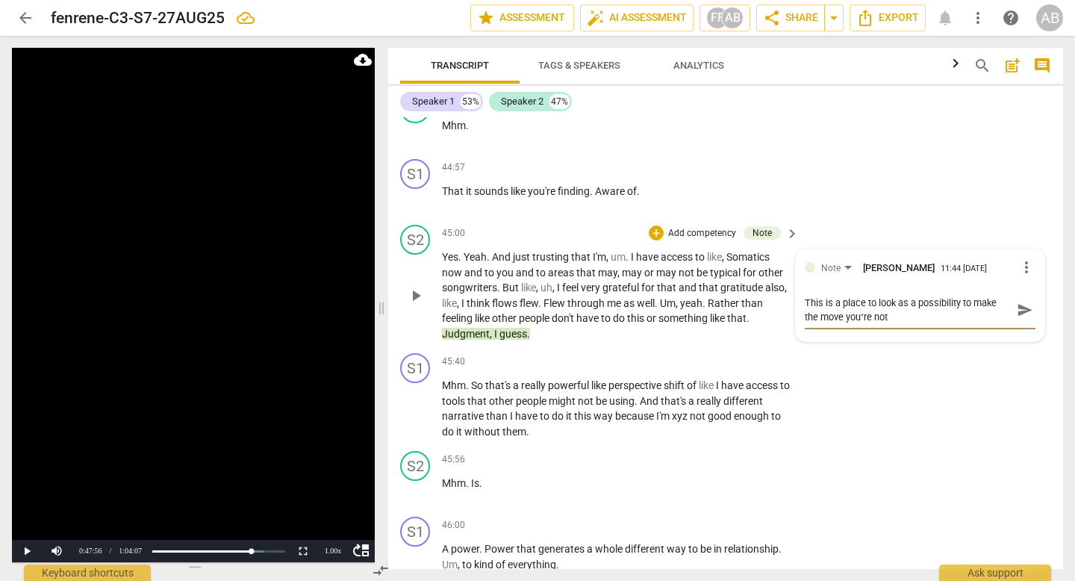
type textarea "This is a place to look as a possibility to make the move youʻre no"
type textarea "This is a place to look as a possibility to make the move youʻre n"
type textarea "This is a place to look as a possibility to make the move youʻre na"
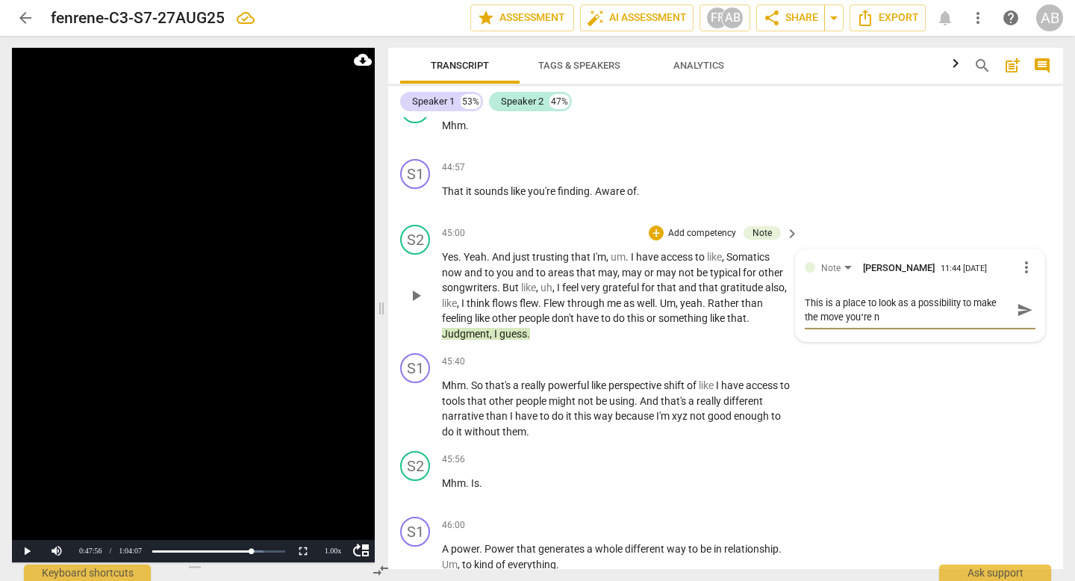
type textarea "This is a place to look as a possibility to make the move youʻre na"
type textarea "This is a place to look as a possibility to make the move youʻre nam"
type textarea "This is a place to look as a possibility to make the move youʻre nami"
type textarea "This is a place to look as a possibility to make the move youʻre namin"
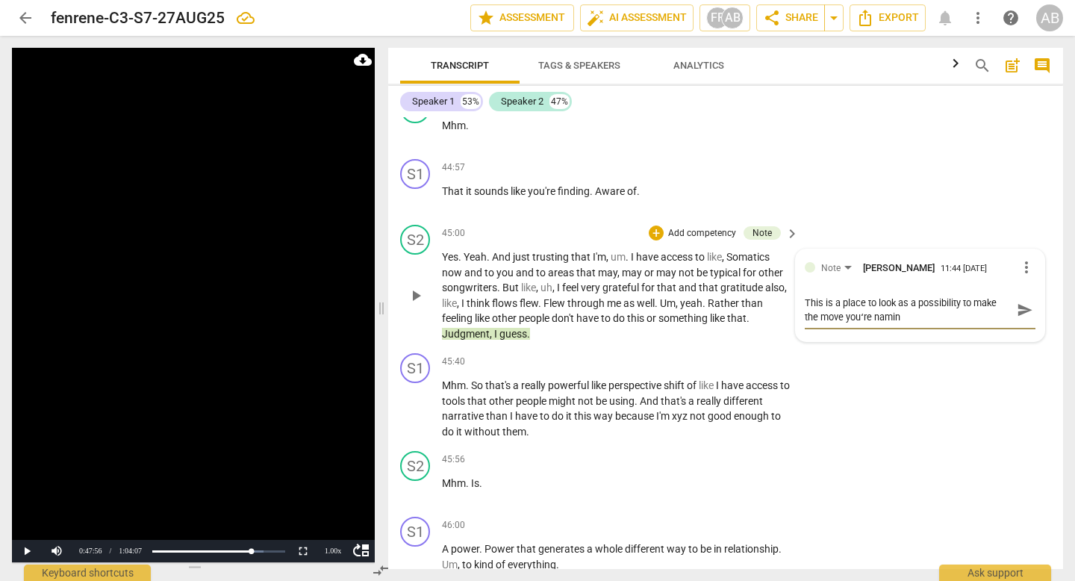
type textarea "This is a place to look as a possibility to make the move youʻre naming"
type textarea "This is a place to look as a possibility to make the move youʻre naming."
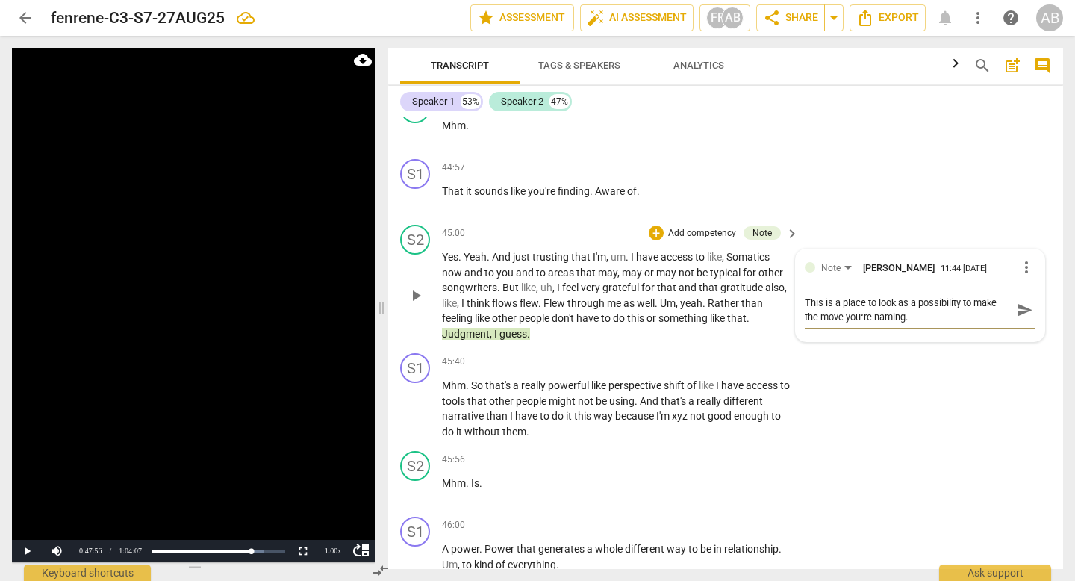
type textarea "This is a place to look as a possibility to make the move youʻre naming."
click at [691, 313] on span "send" at bounding box center [1025, 310] width 16 height 16
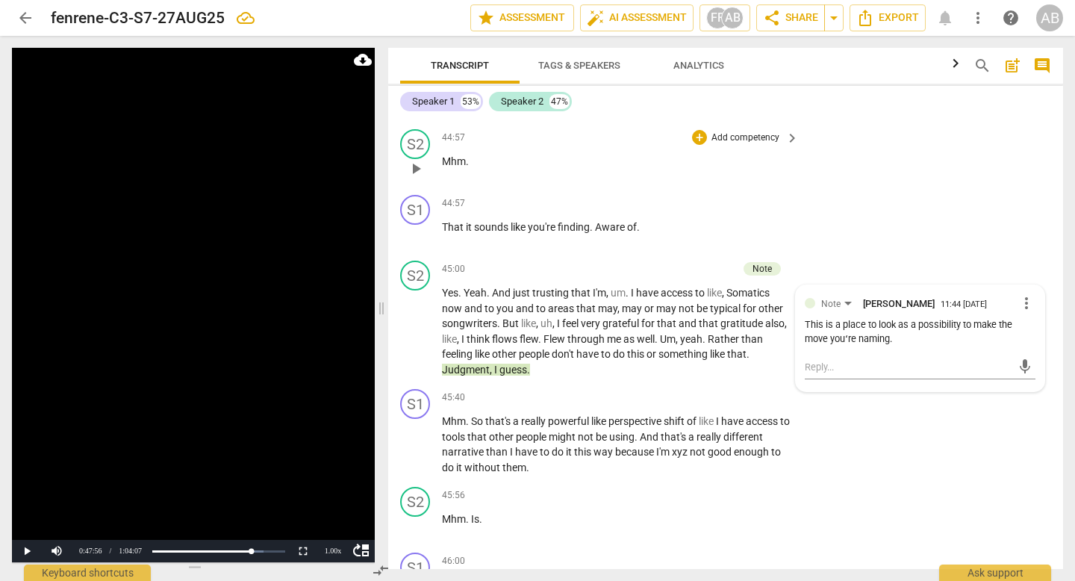
scroll to position [19582, 0]
